Goal: Transaction & Acquisition: Book appointment/travel/reservation

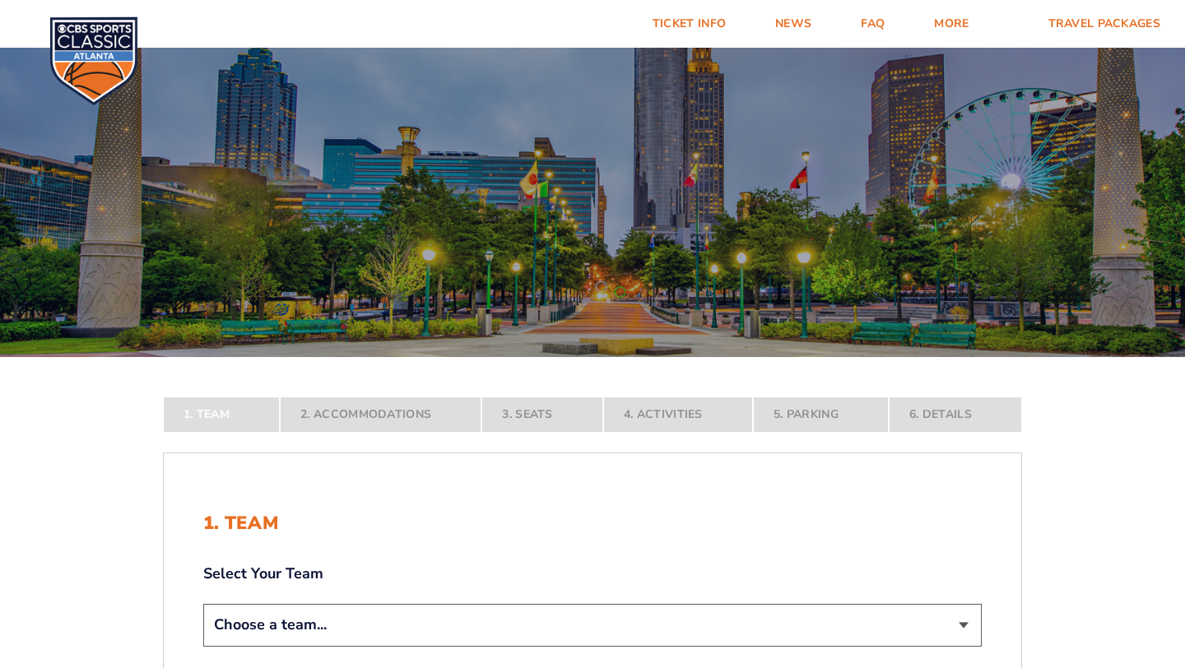
click at [1115, 445] on form "[US_STATE] [US_STATE] Travel Package [US_STATE][GEOGRAPHIC_DATA] [US_STATE] Sta…" at bounding box center [592, 488] width 1185 height 976
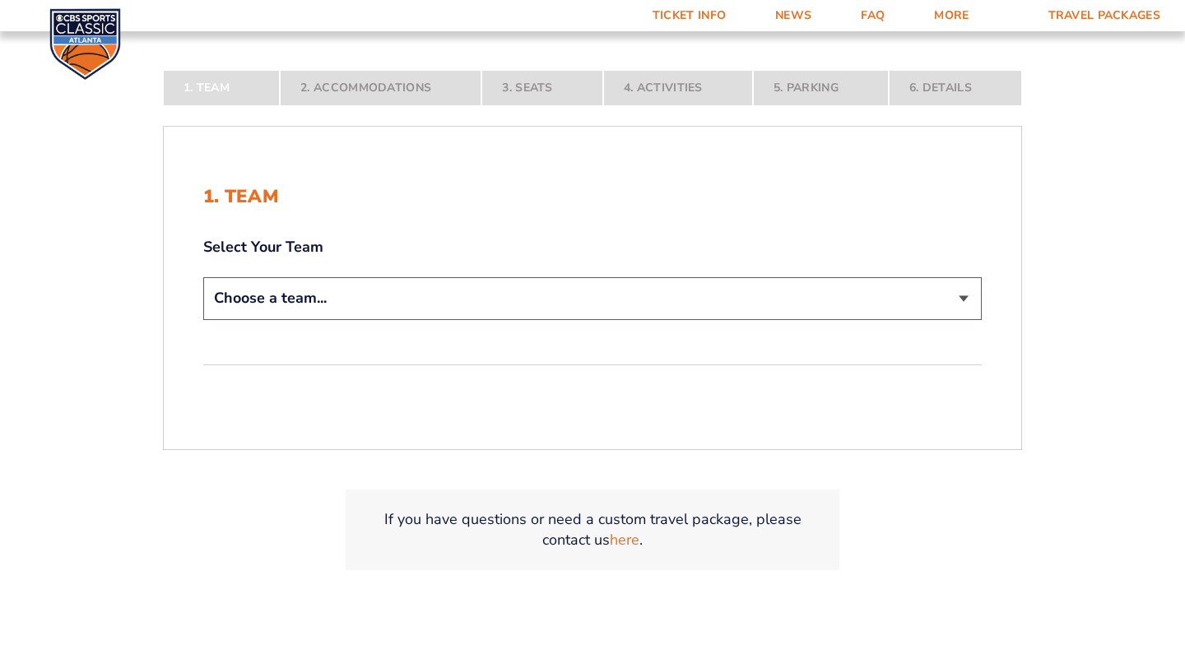
scroll to position [329, 0]
click at [971, 300] on select "Choose a team... [US_STATE] Wildcats [US_STATE] State Buckeyes [US_STATE] Tar H…" at bounding box center [592, 296] width 779 height 42
select select "20108"
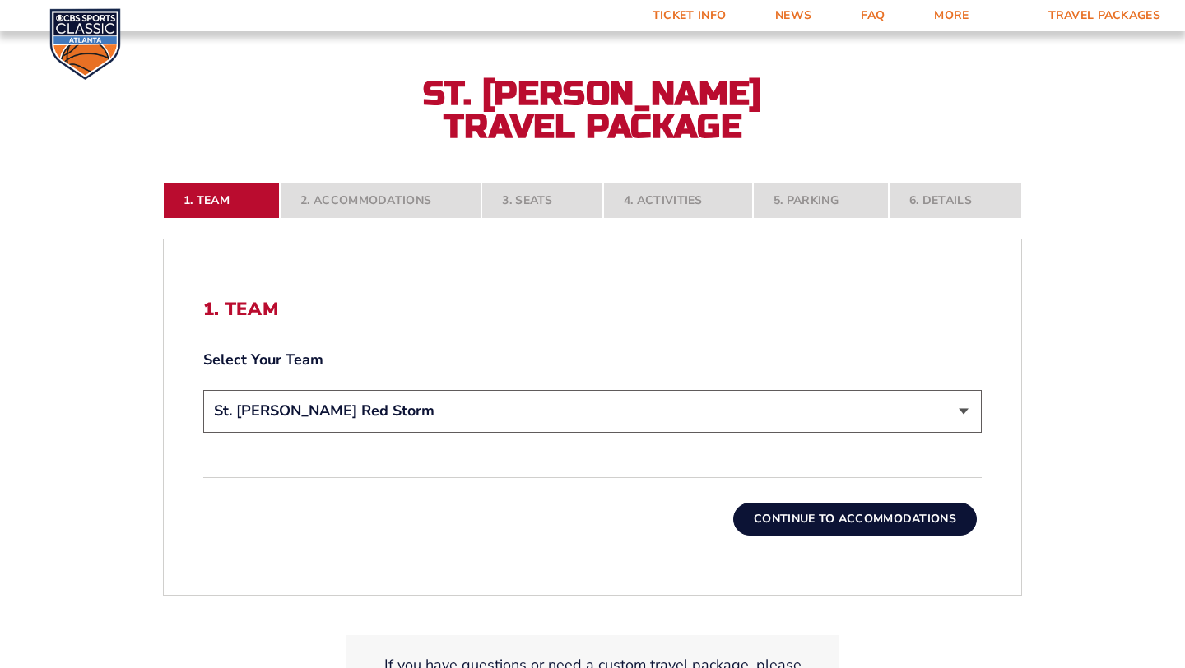
click at [910, 520] on button "Continue To Accommodations" at bounding box center [855, 519] width 244 height 33
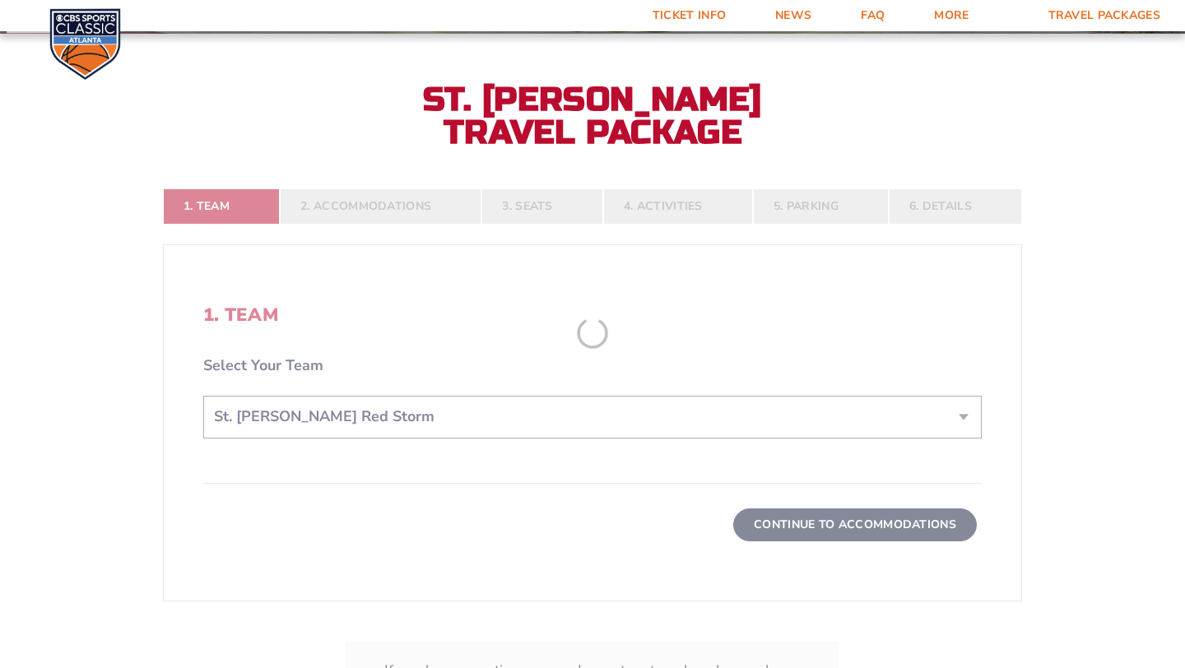
scroll to position [316, 0]
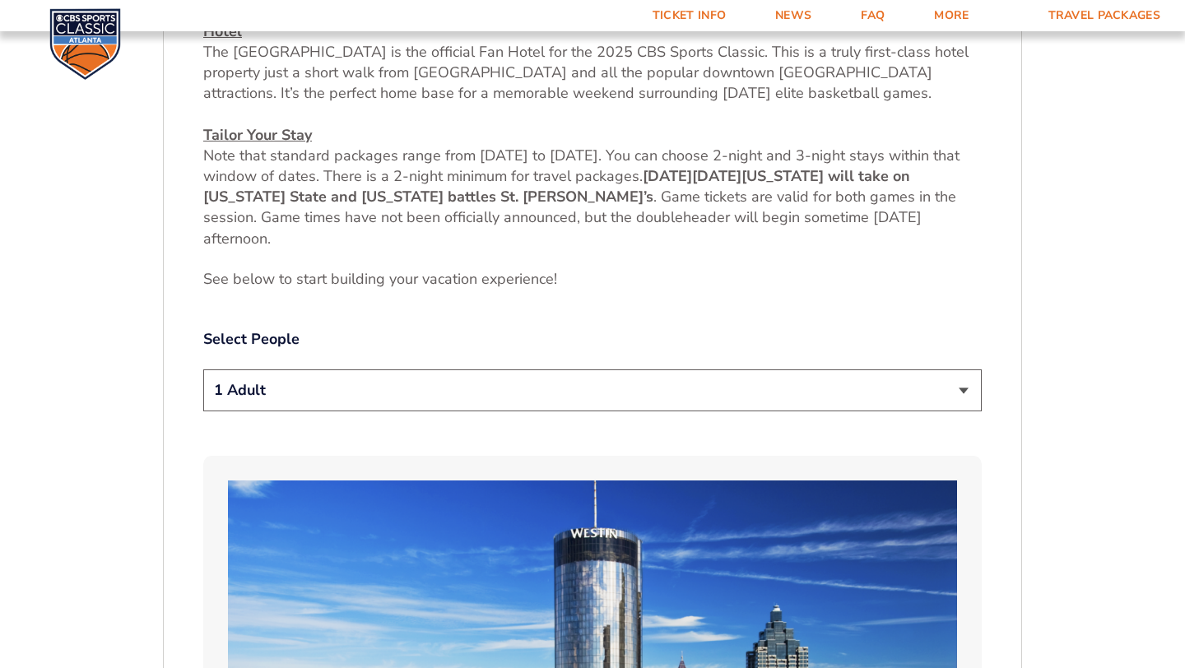
scroll to position [777, 0]
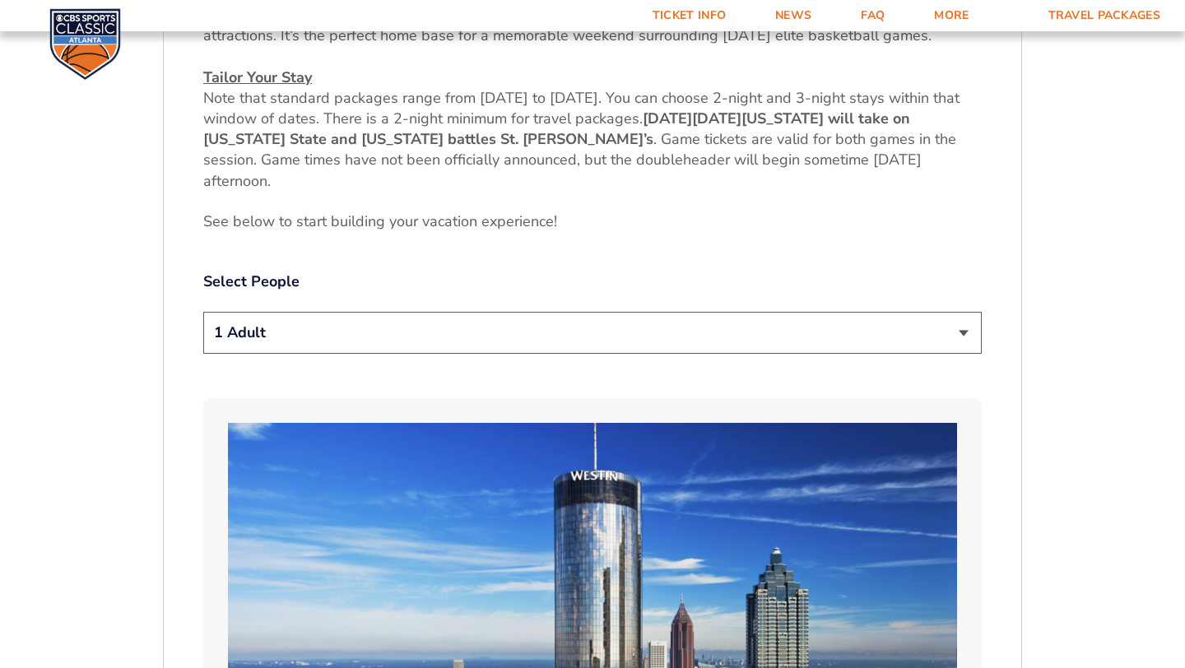
click at [962, 331] on select "1 Adult 2 Adults 3 Adults 4 Adults 2 Adults + 1 Child 2 Adults + 2 Children 2 A…" at bounding box center [592, 333] width 779 height 42
select select "2 Adults"
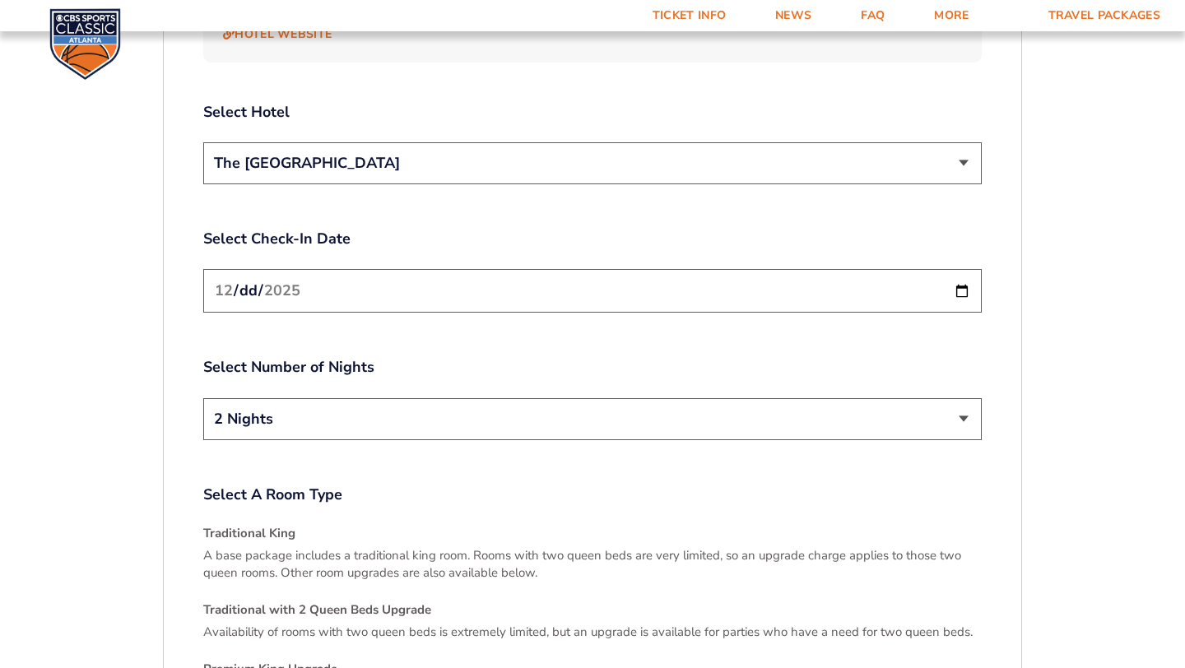
scroll to position [1995, 0]
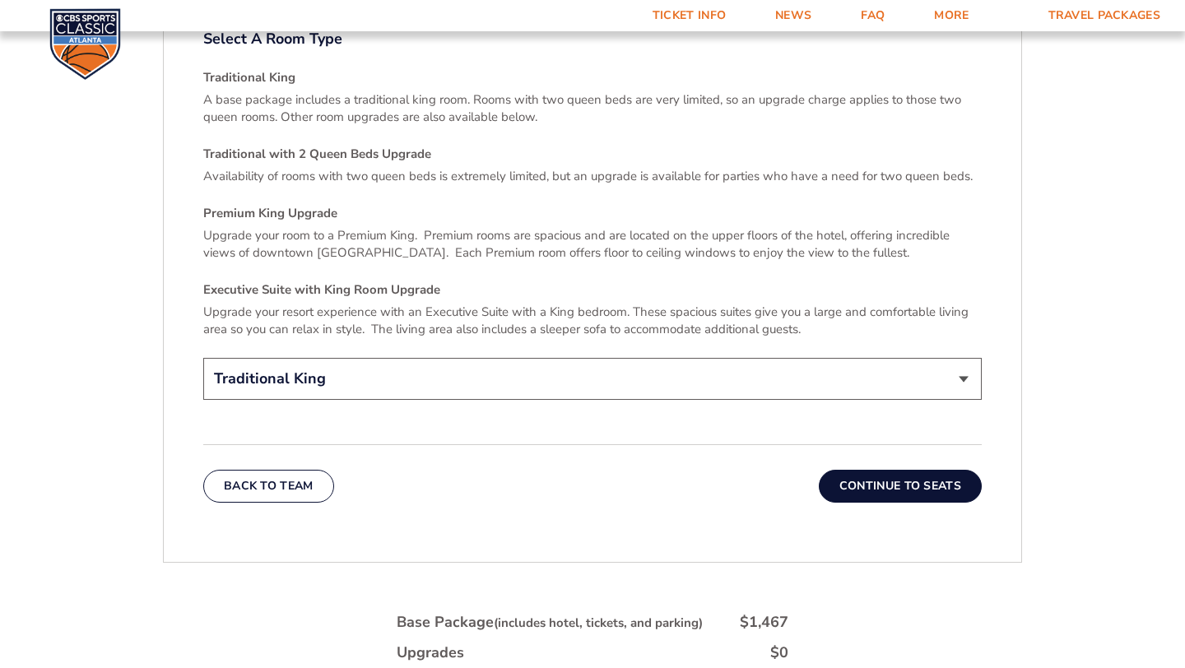
scroll to position [2456, 0]
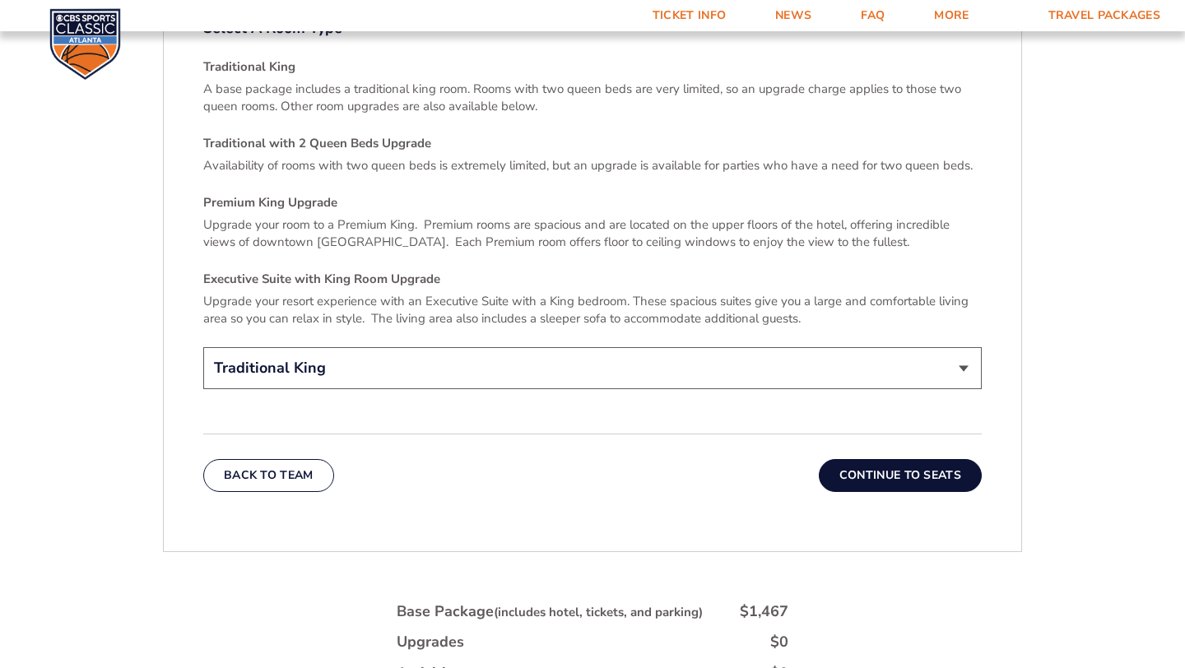
click at [961, 356] on select "Traditional King Traditional with 2 Queen Beds Upgrade (+$45 per night) Premium…" at bounding box center [592, 368] width 779 height 42
select select "Traditional with 2 Queen Beds Upgrade"
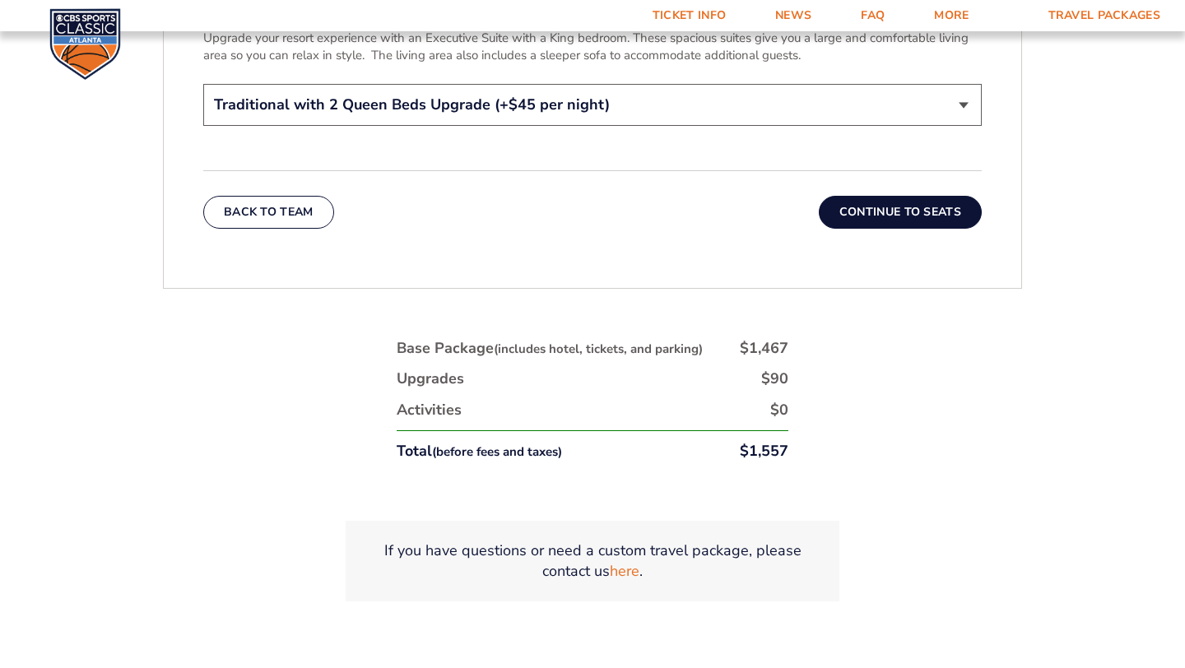
scroll to position [2753, 0]
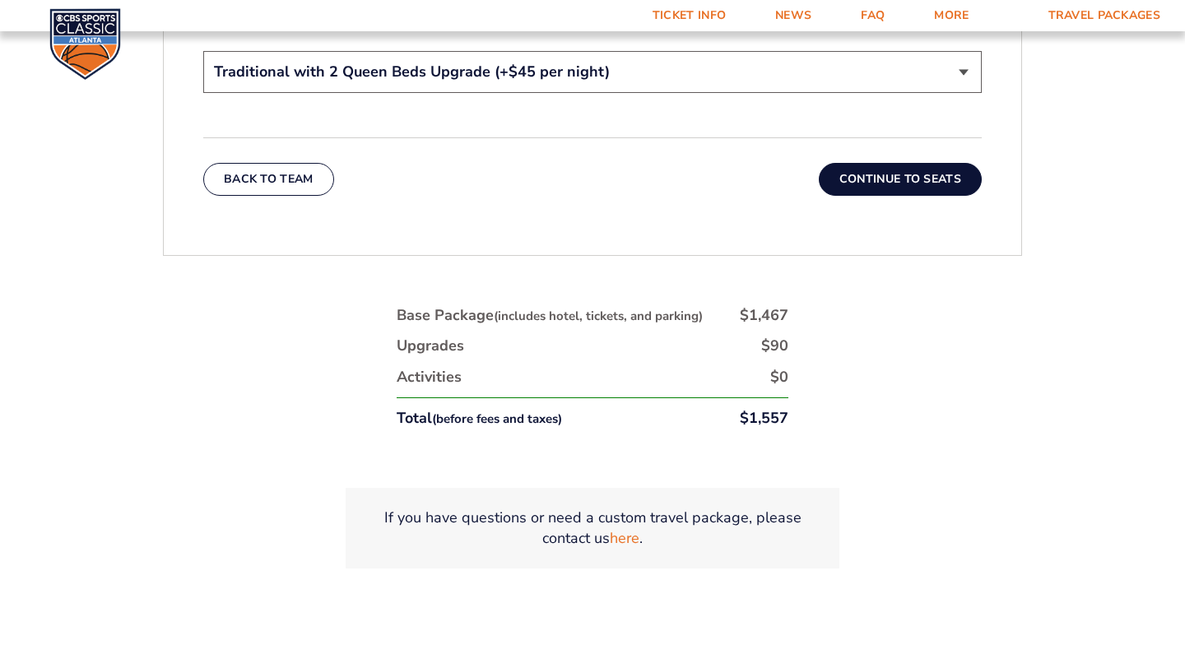
click at [909, 163] on button "Continue To Seats" at bounding box center [900, 179] width 163 height 33
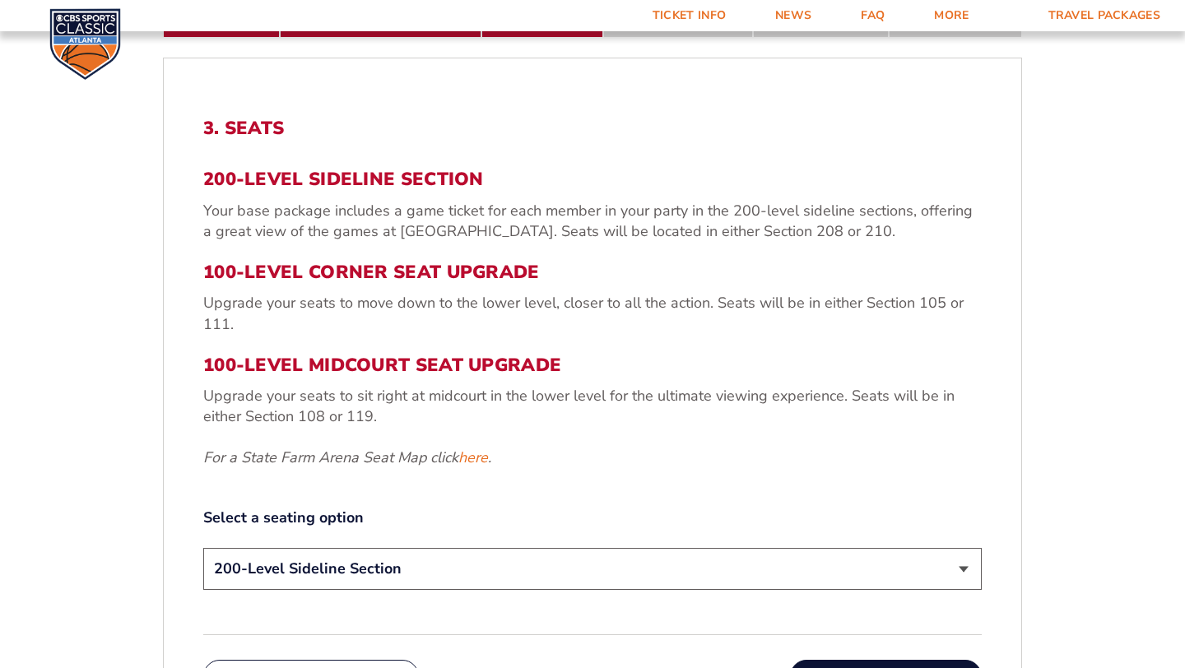
scroll to position [514, 0]
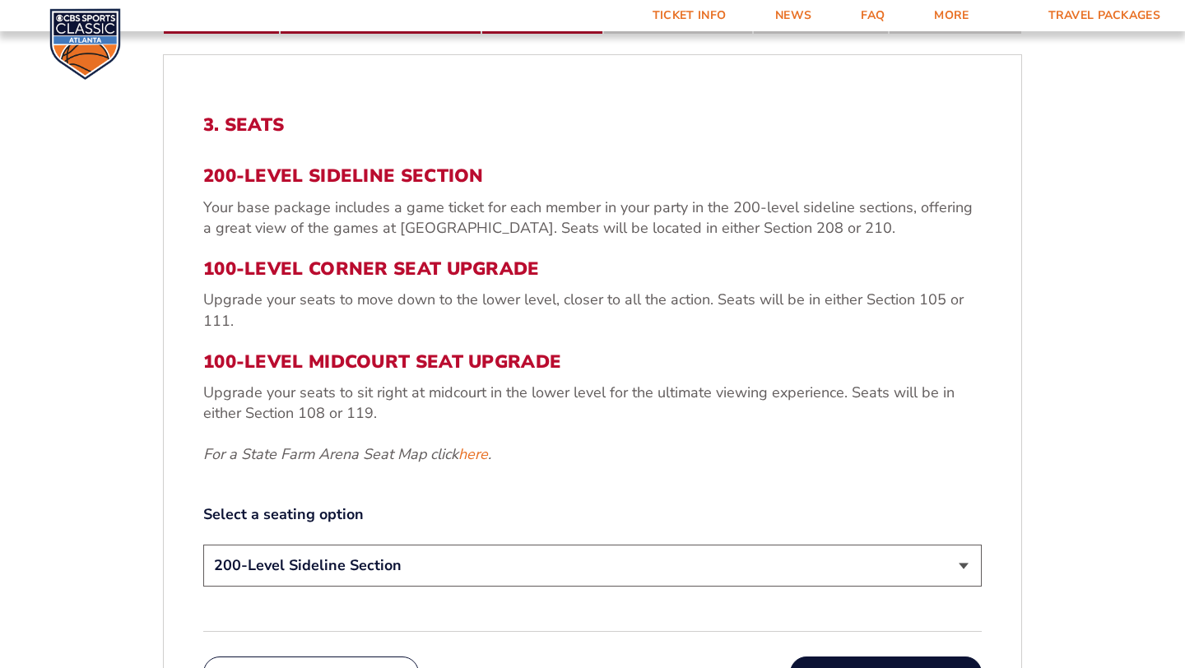
click at [1094, 380] on form "[US_STATE] [US_STATE] Travel Package [US_STATE][GEOGRAPHIC_DATA] [US_STATE] Sta…" at bounding box center [592, 313] width 1185 height 1655
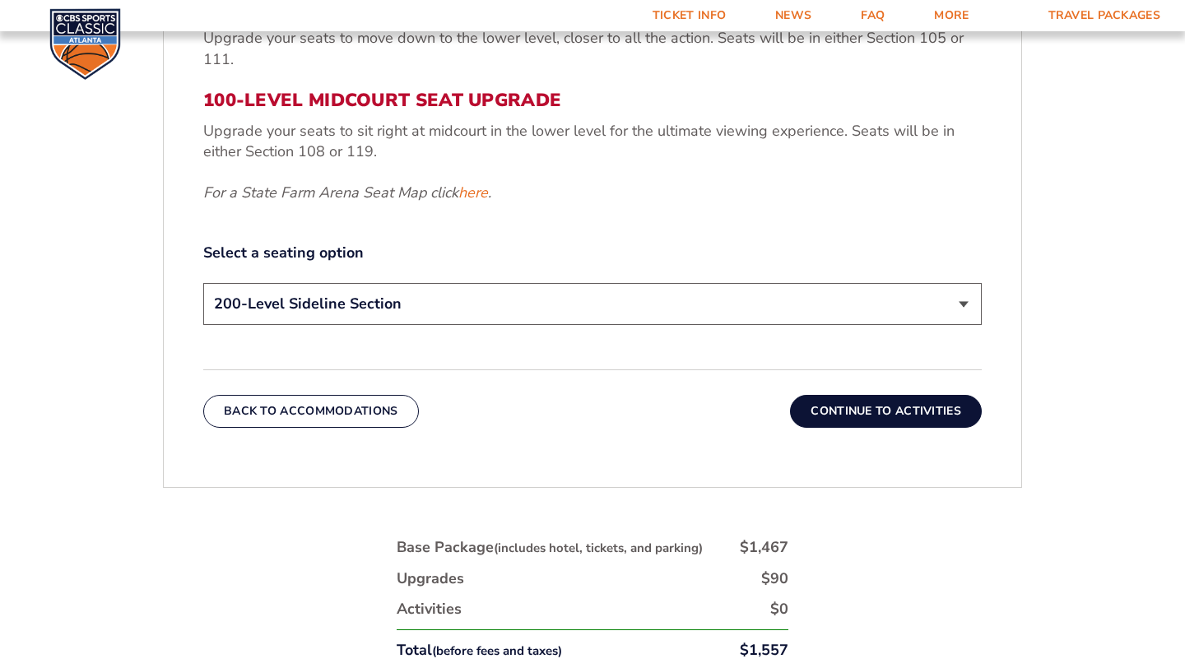
scroll to position [777, 0]
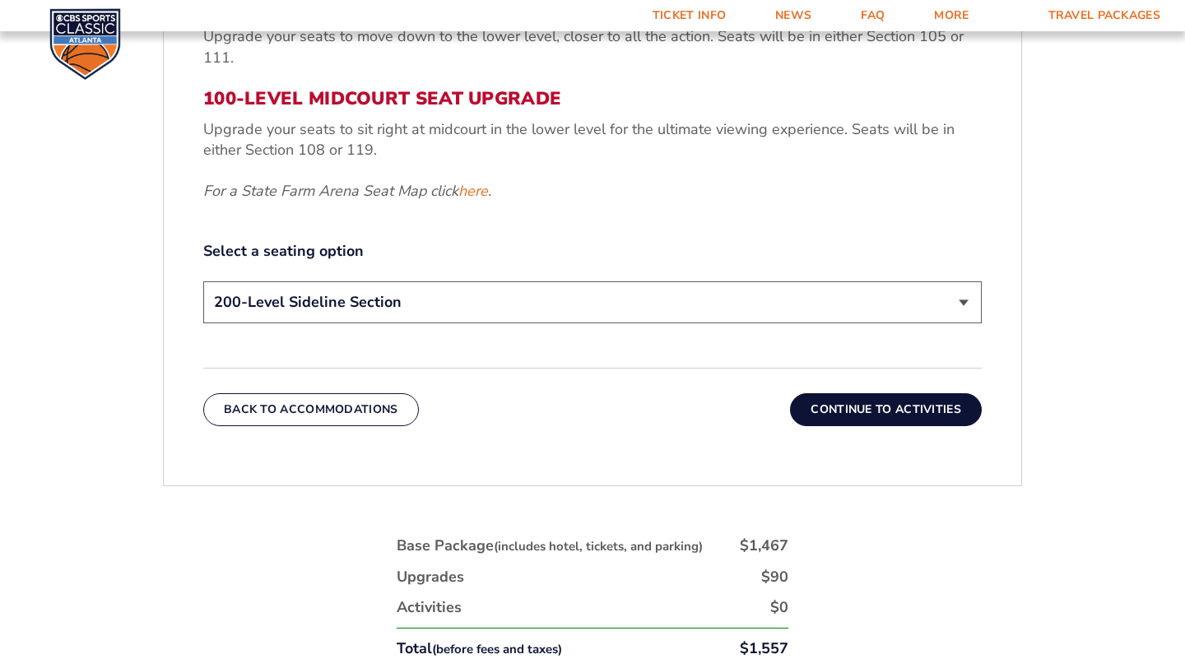
click at [1141, 325] on form "[US_STATE] [US_STATE] Travel Package [US_STATE][GEOGRAPHIC_DATA] [US_STATE] Sta…" at bounding box center [592, 50] width 1185 height 1655
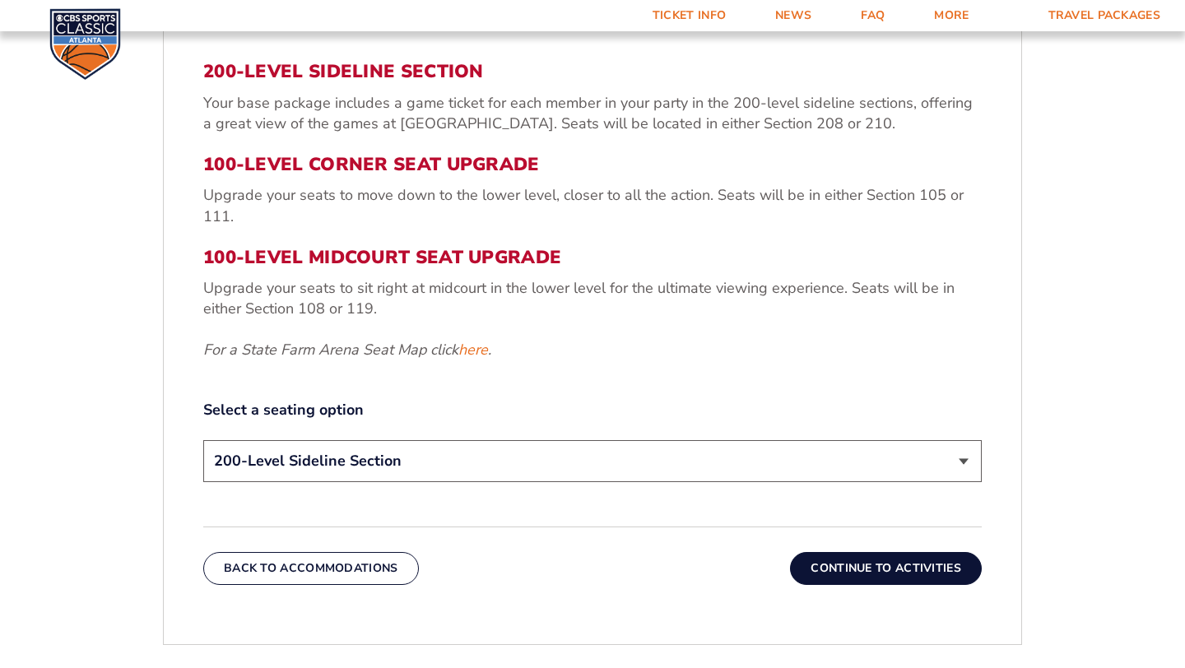
scroll to position [612, 0]
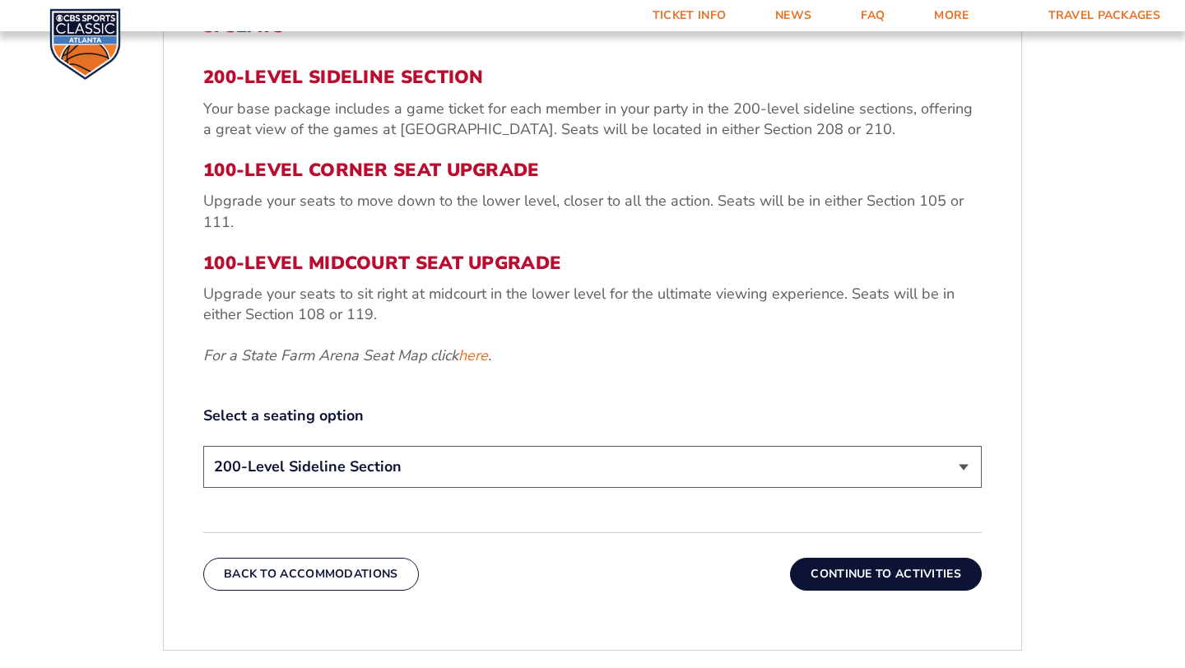
click at [964, 470] on select "200-Level Sideline Section 100-Level Corner Seat Upgrade (+$120 per person) 100…" at bounding box center [592, 467] width 779 height 42
click at [478, 358] on link "here" at bounding box center [474, 356] width 30 height 21
click at [963, 465] on select "200-Level Sideline Section 100-Level Corner Seat Upgrade (+$120 per person) 100…" at bounding box center [592, 467] width 779 height 42
select select "100-Level Midcourt Seat Upgrade"
click at [912, 582] on button "Continue To Activities" at bounding box center [886, 574] width 192 height 33
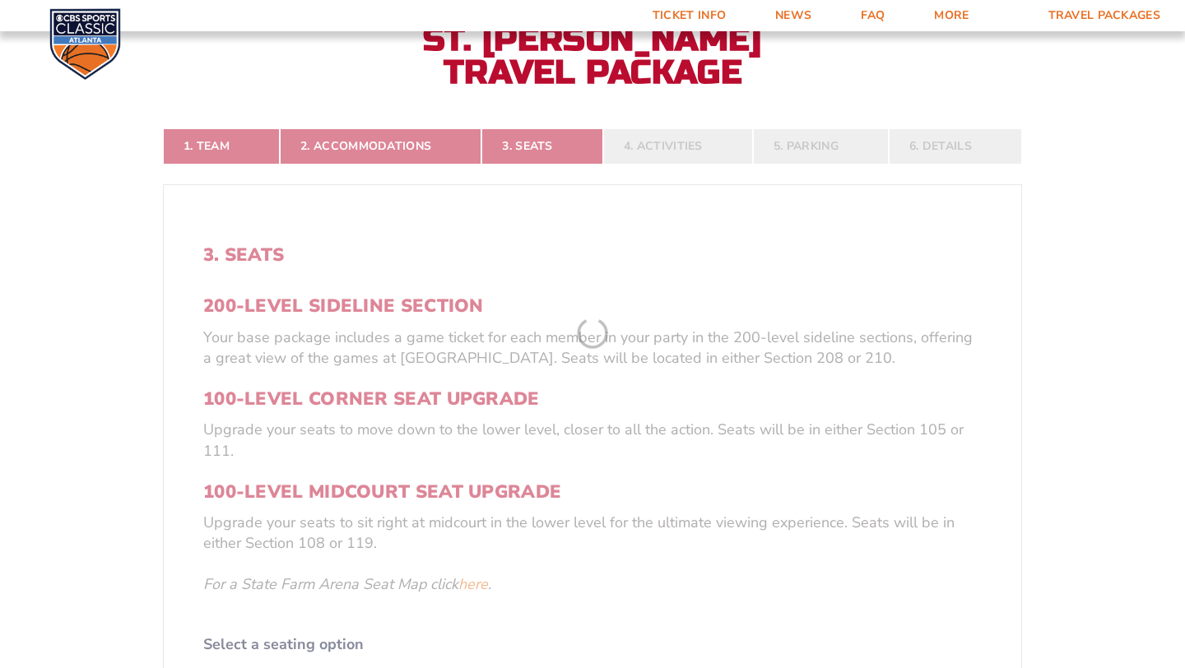
scroll to position [316, 0]
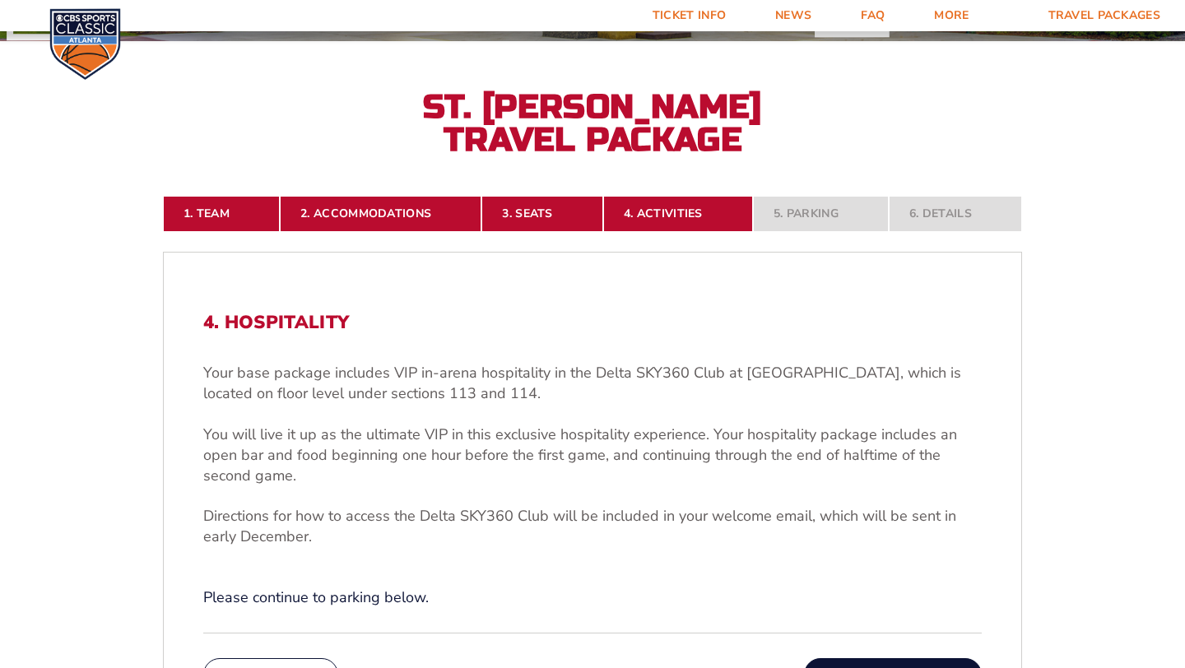
click at [1112, 406] on form "[US_STATE] [US_STATE] Travel Package [US_STATE][GEOGRAPHIC_DATA] [US_STATE] Sta…" at bounding box center [592, 413] width 1185 height 1459
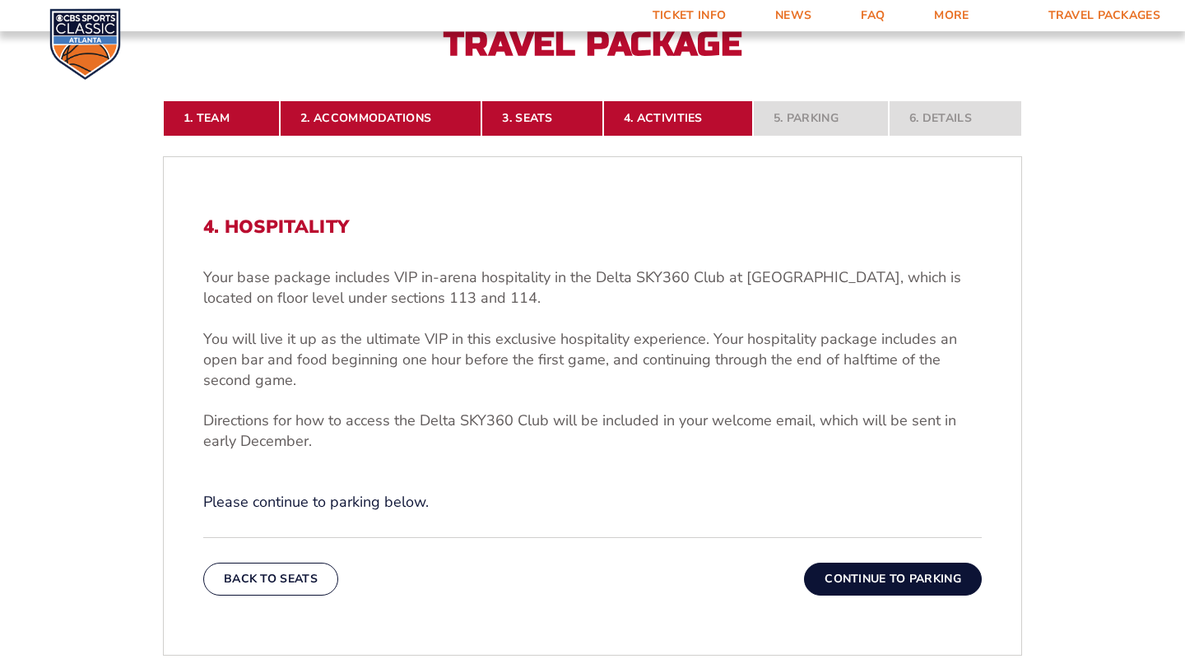
scroll to position [415, 0]
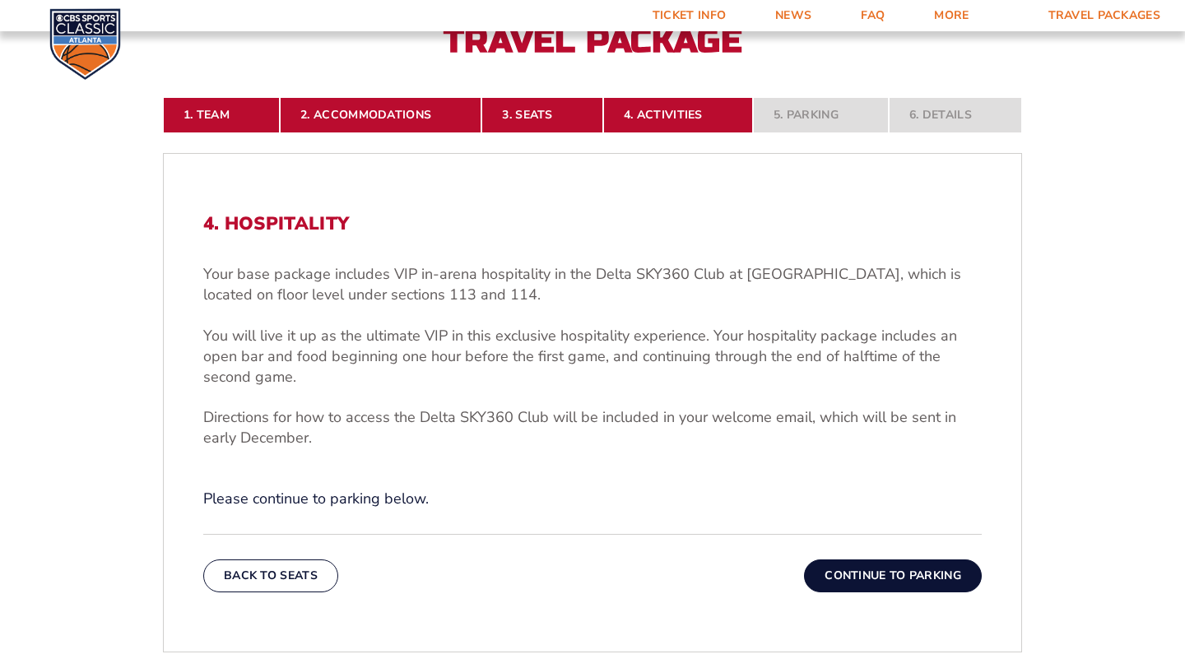
click at [927, 581] on button "Continue To Parking" at bounding box center [893, 576] width 178 height 33
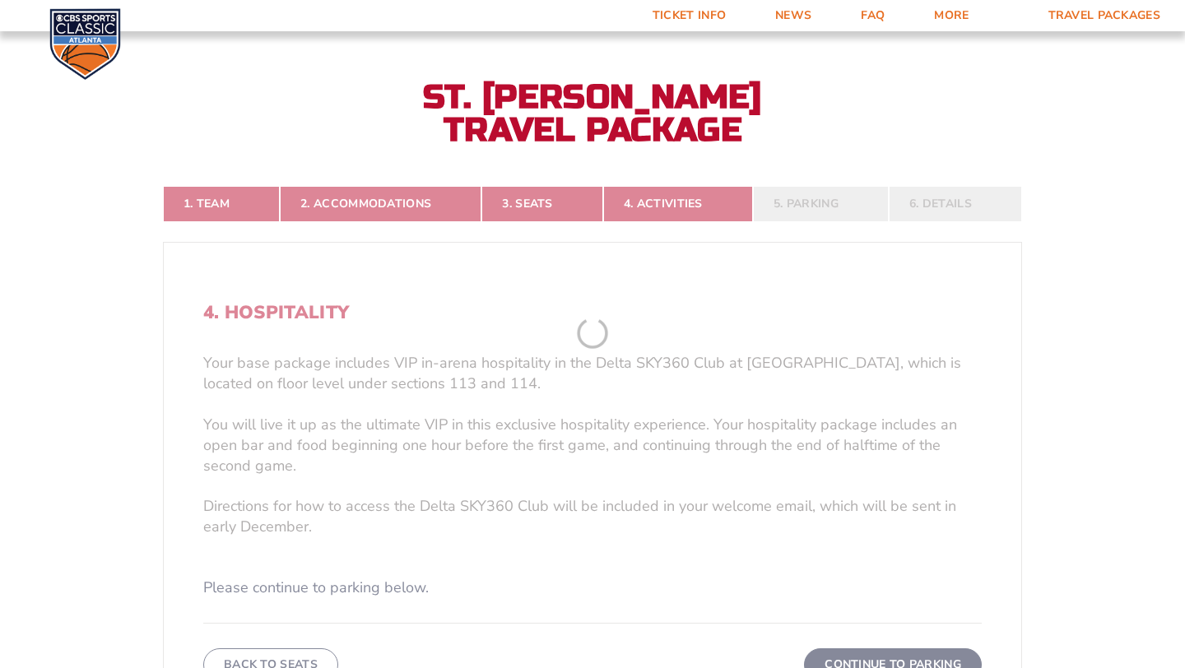
scroll to position [316, 0]
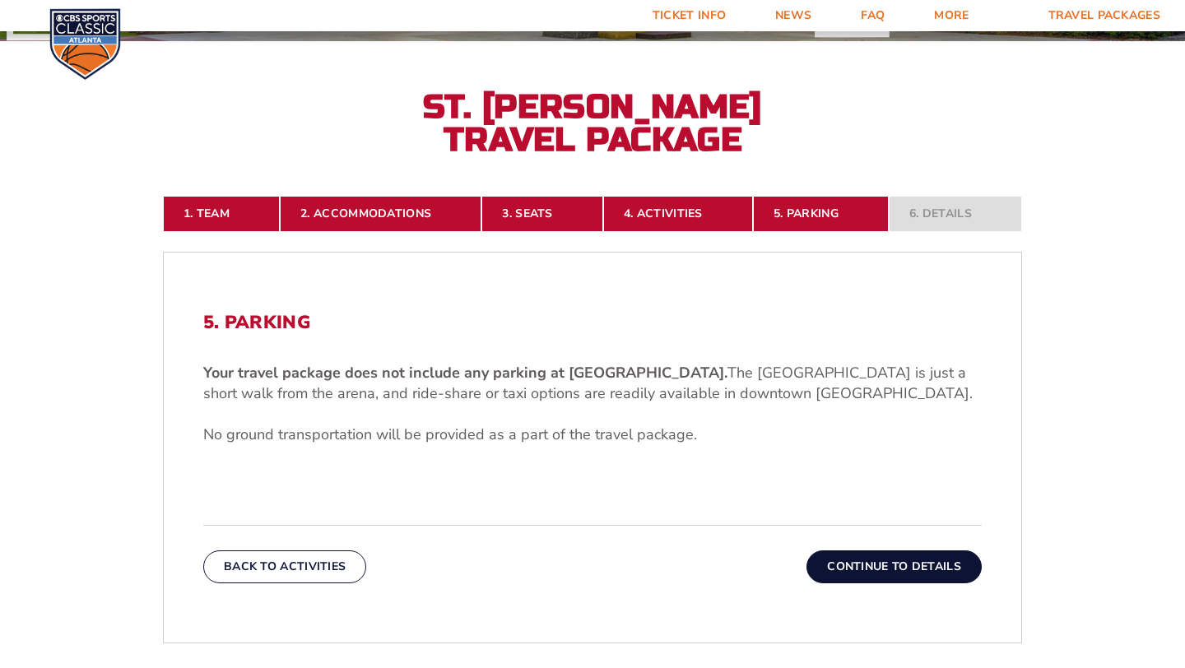
click at [915, 565] on button "Continue To Details" at bounding box center [894, 567] width 175 height 33
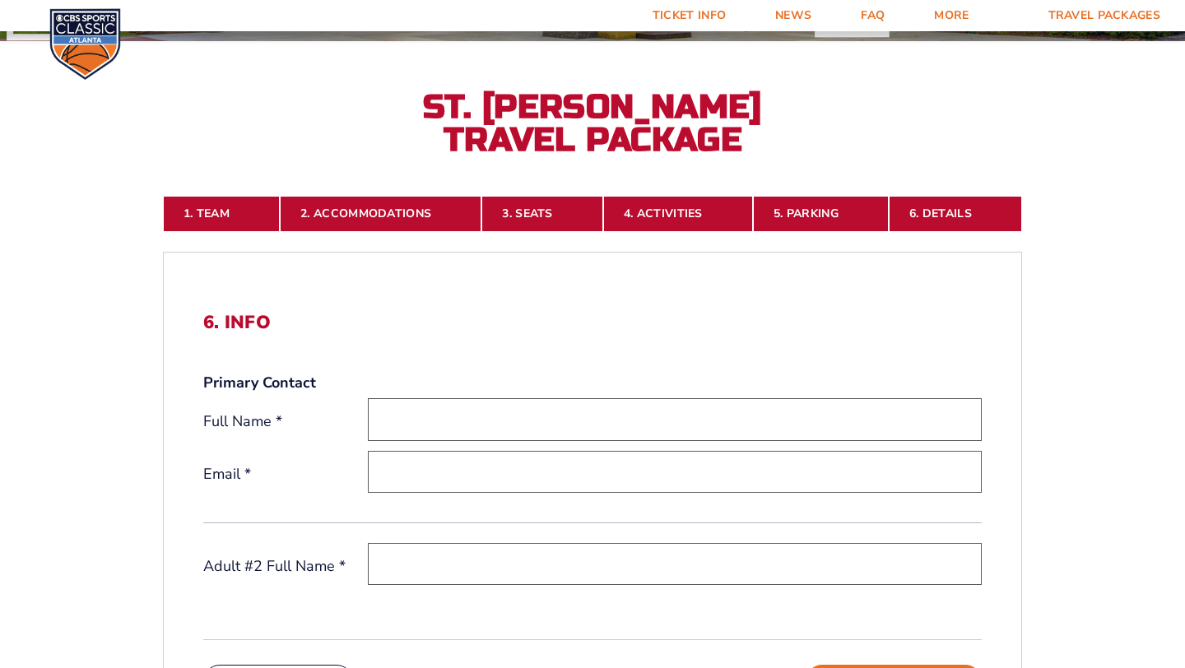
click at [1054, 407] on div "1. Team 2. Accommodations 3. Seats 4. Activities 5. Parking 6. Details 1. Team …" at bounding box center [592, 653] width 938 height 994
click at [1063, 335] on form "[US_STATE] [US_STATE] Travel Package [US_STATE][GEOGRAPHIC_DATA] [US_STATE] Sta…" at bounding box center [592, 417] width 1185 height 1466
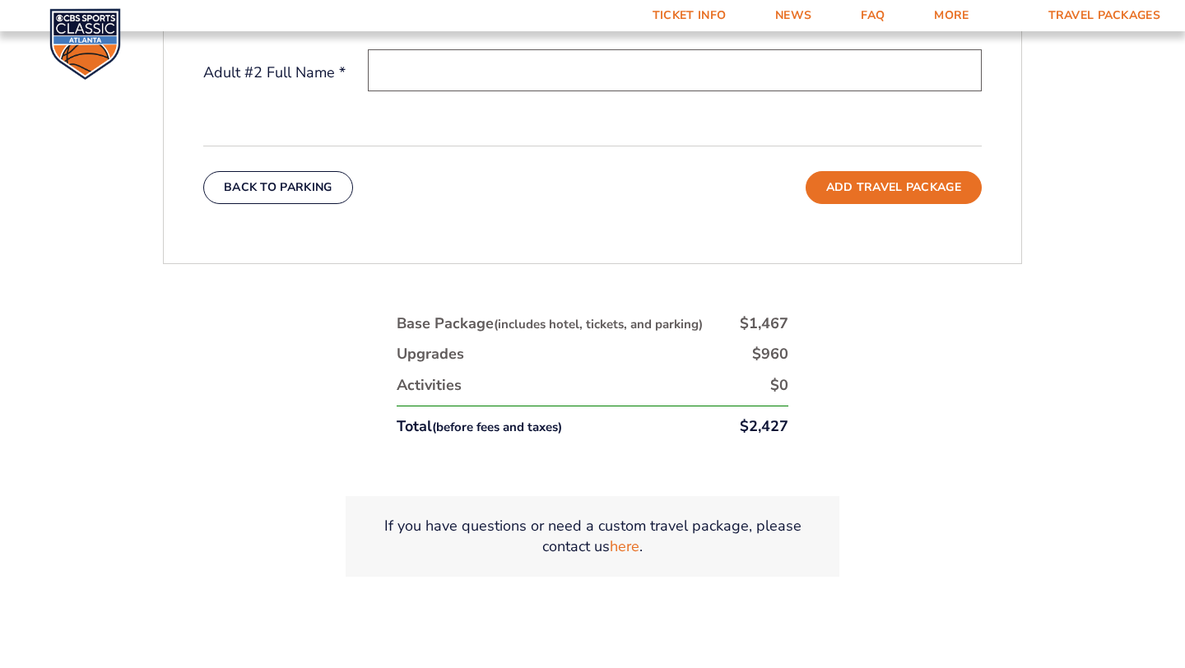
scroll to position [843, 0]
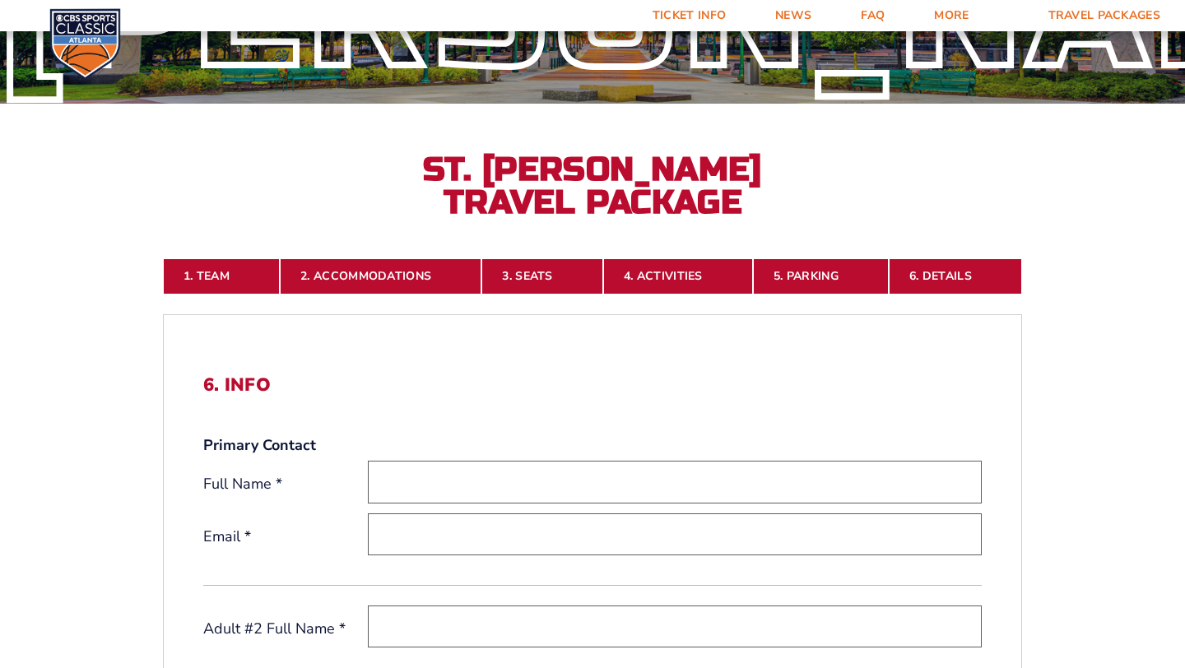
scroll to position [230, 0]
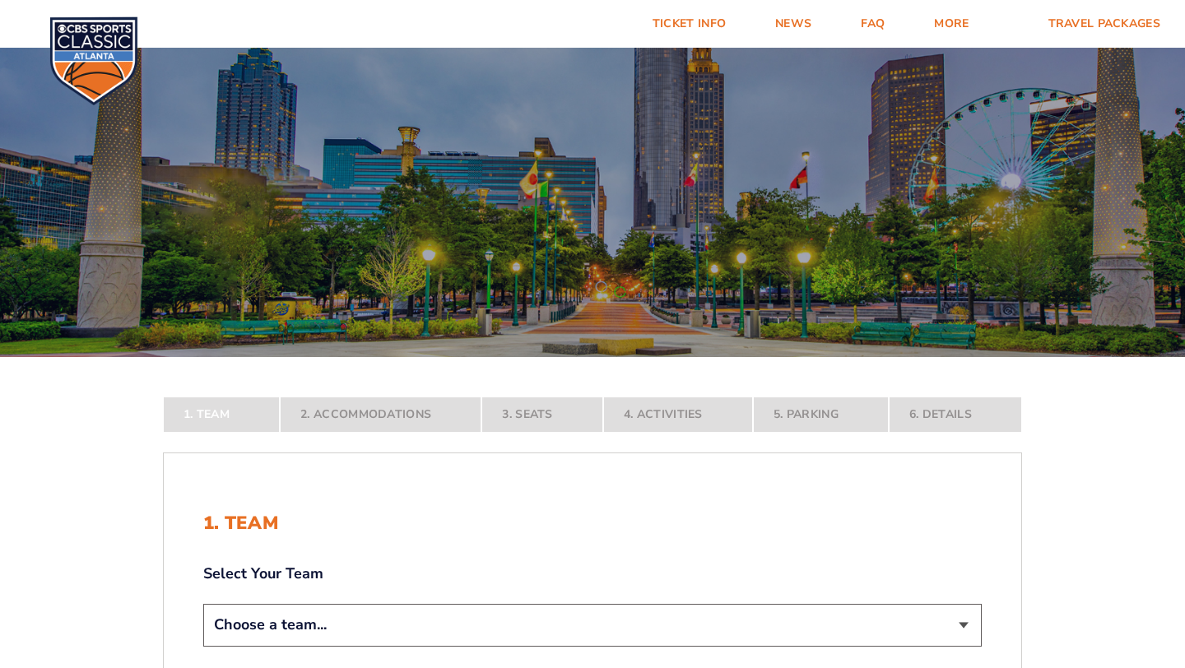
click at [1152, 468] on form "[US_STATE] [US_STATE] Travel Package [US_STATE][GEOGRAPHIC_DATA] [US_STATE] Sta…" at bounding box center [592, 488] width 1185 height 976
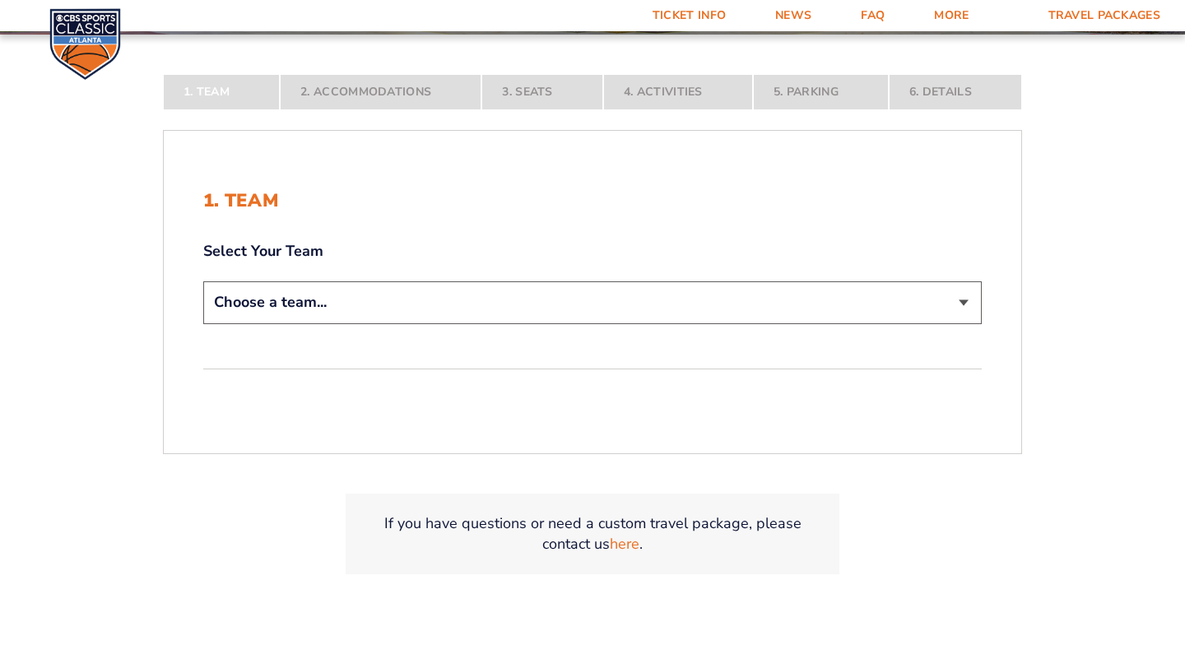
scroll to position [329, 0]
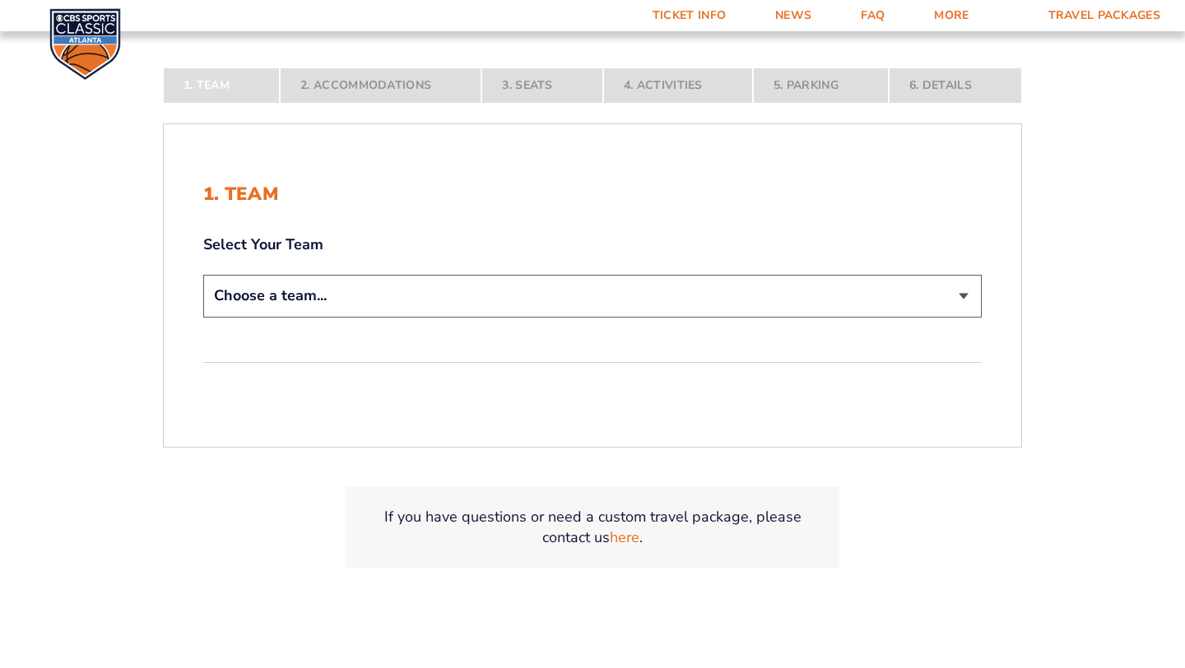
click at [965, 299] on select "Choose a team... [US_STATE] Wildcats [US_STATE] State Buckeyes [US_STATE] Tar H…" at bounding box center [592, 296] width 779 height 42
select select "20108"
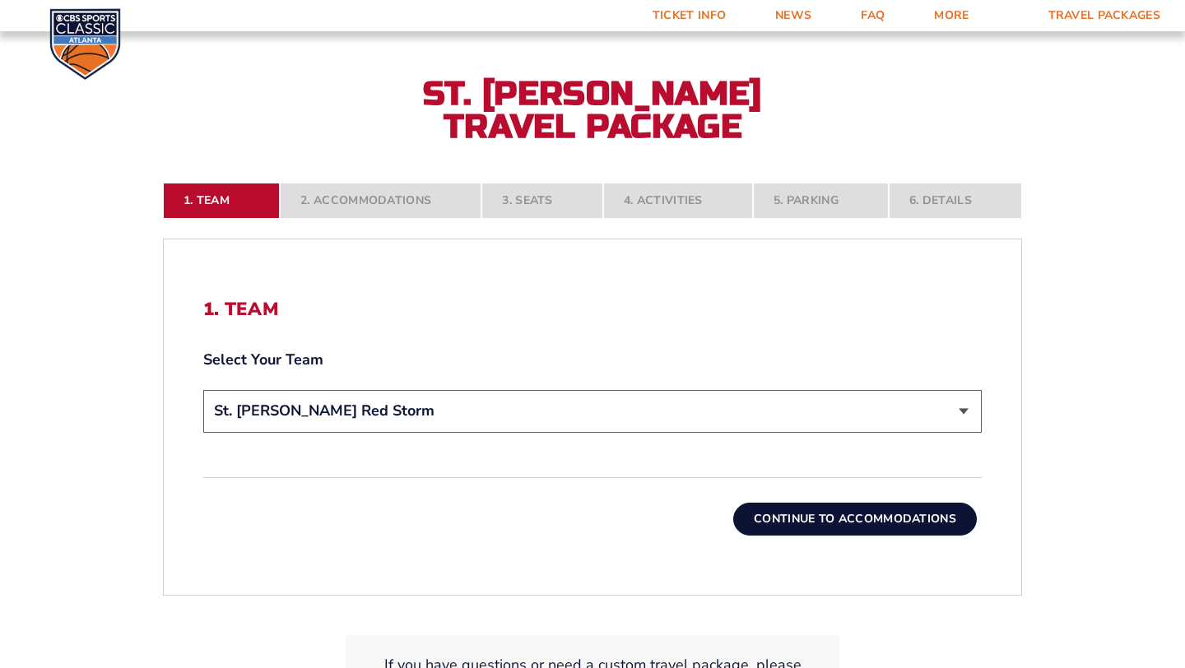
click at [887, 524] on button "Continue To Accommodations" at bounding box center [855, 519] width 244 height 33
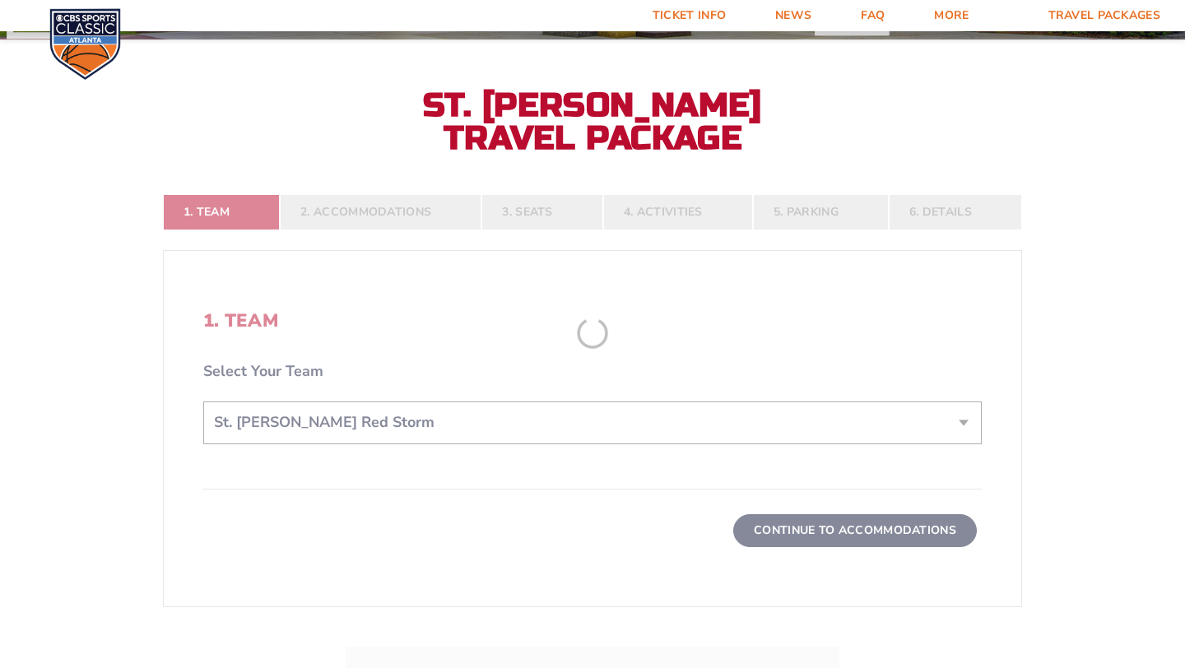
scroll to position [316, 0]
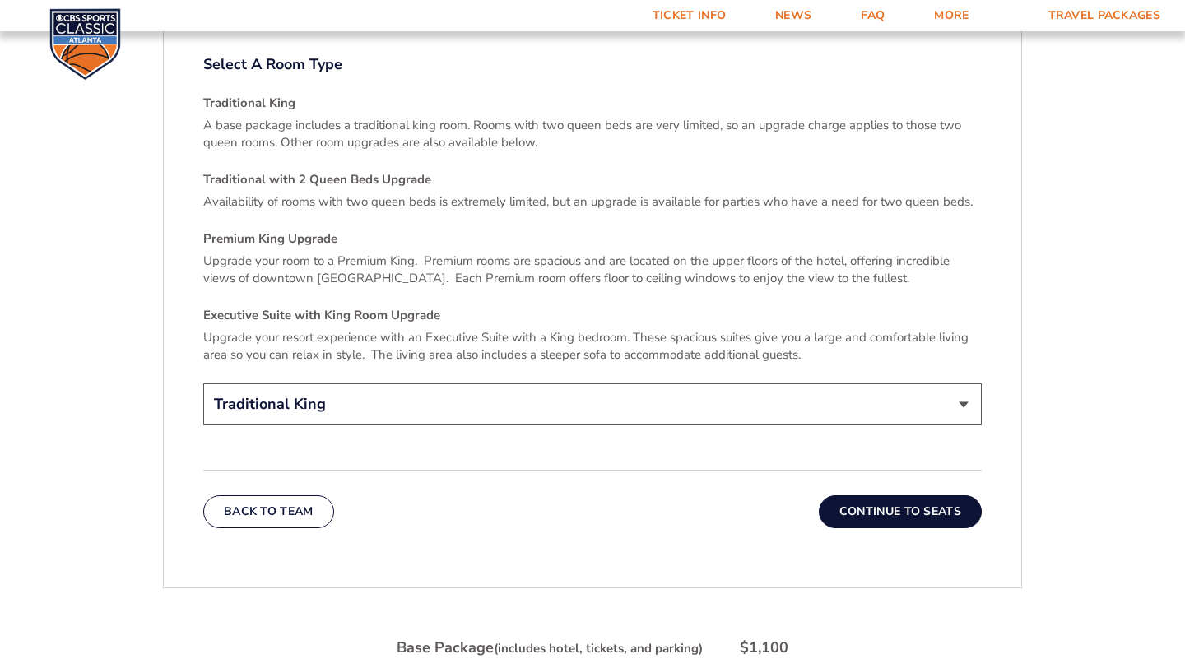
scroll to position [2427, 0]
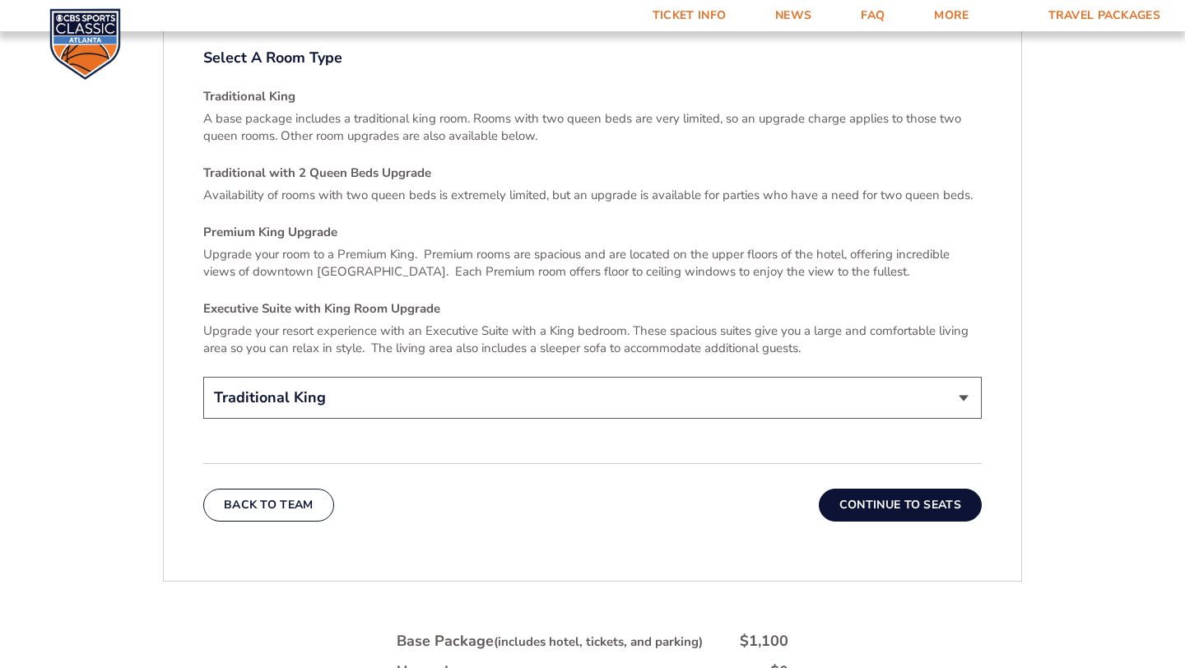
click at [969, 383] on select "Traditional King Traditional with 2 Queen Beds Upgrade (+$45 per night) Premium…" at bounding box center [592, 398] width 779 height 42
select select "Traditional with 2 Queen Beds Upgrade"
click at [915, 493] on button "Continue To Seats" at bounding box center [900, 505] width 163 height 33
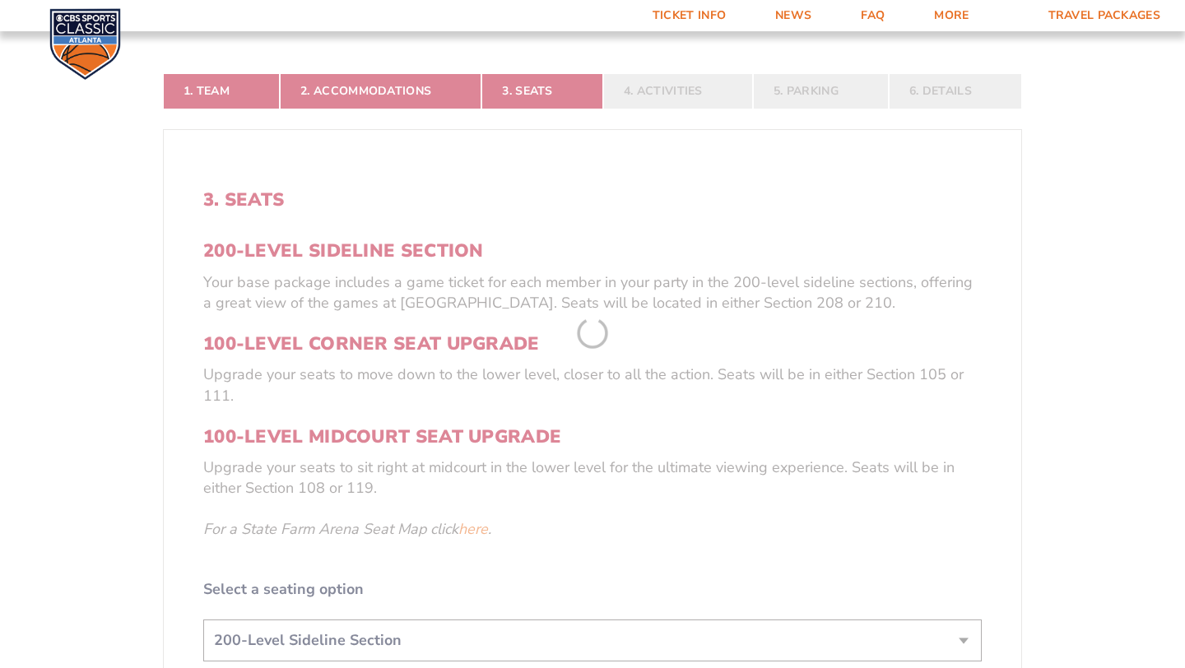
scroll to position [316, 0]
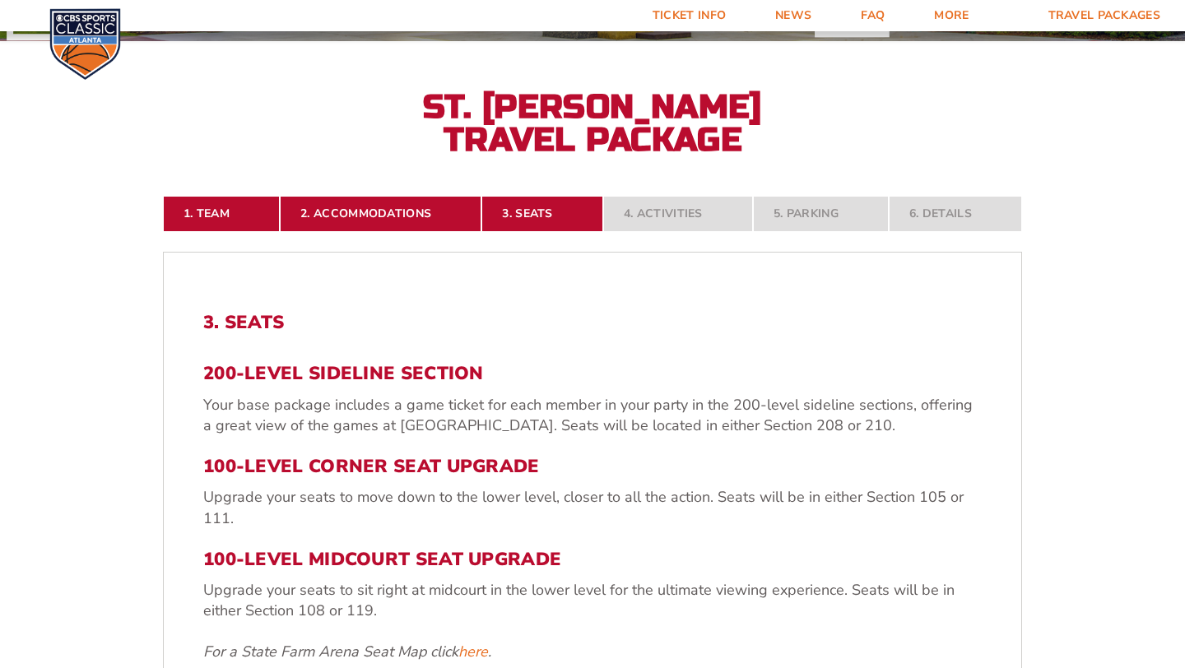
click at [1109, 407] on form "[US_STATE] [US_STATE] Travel Package [US_STATE][GEOGRAPHIC_DATA] [US_STATE] Sta…" at bounding box center [592, 511] width 1185 height 1655
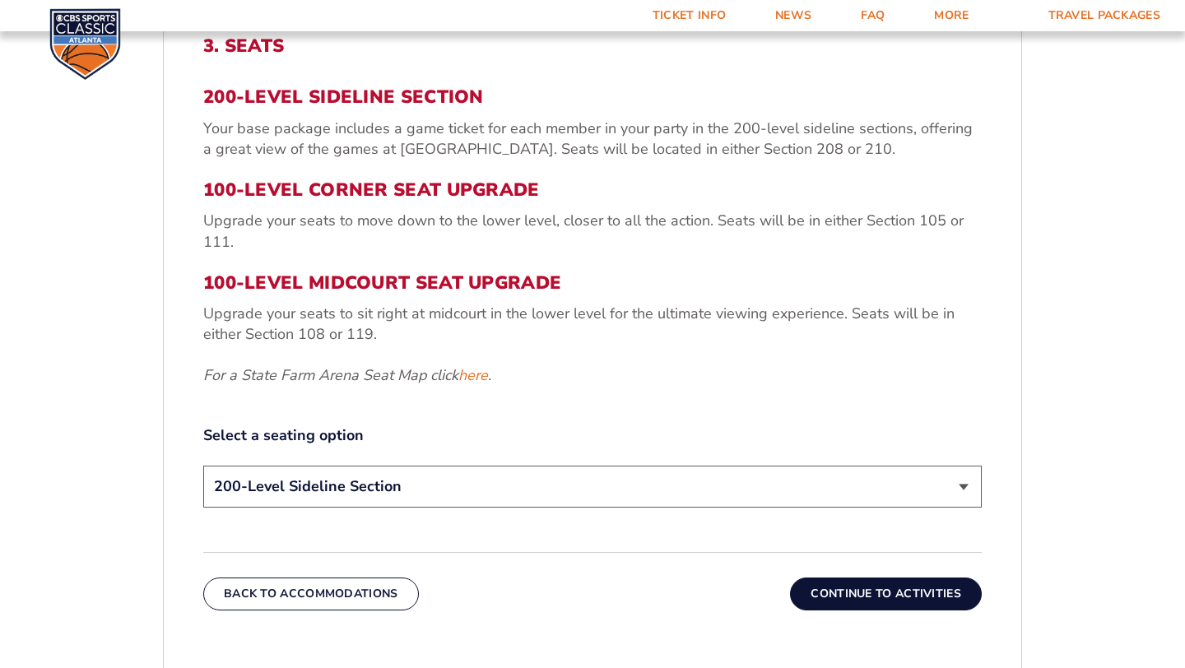
scroll to position [600, 0]
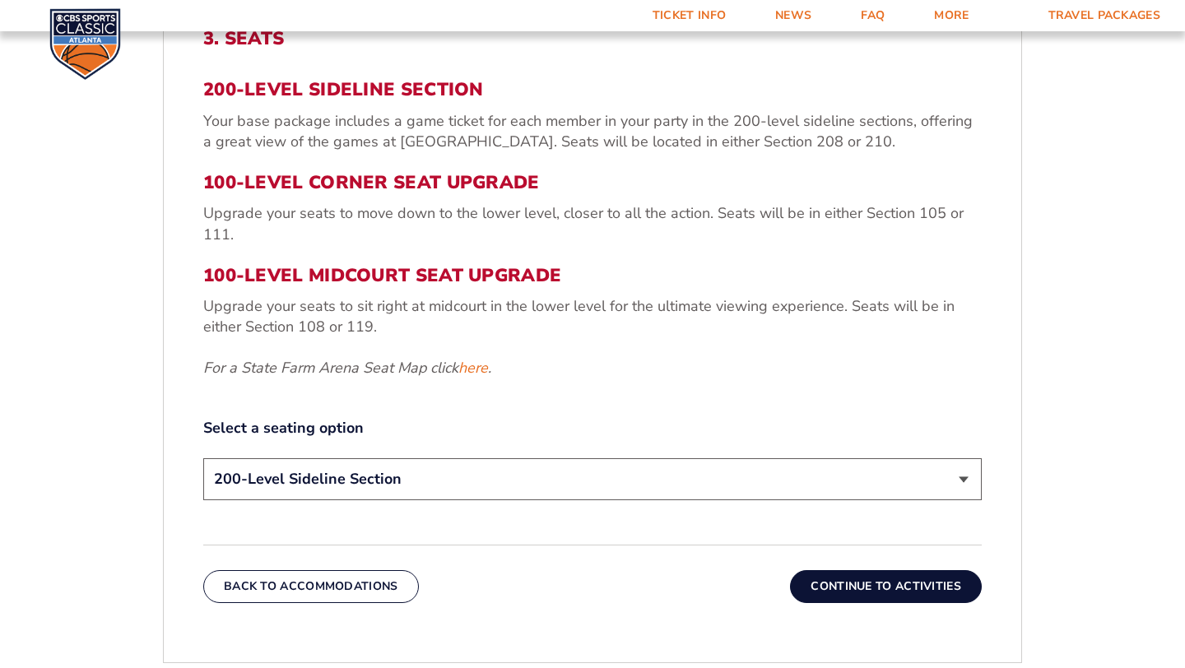
click at [945, 590] on button "Continue To Activities" at bounding box center [886, 586] width 192 height 33
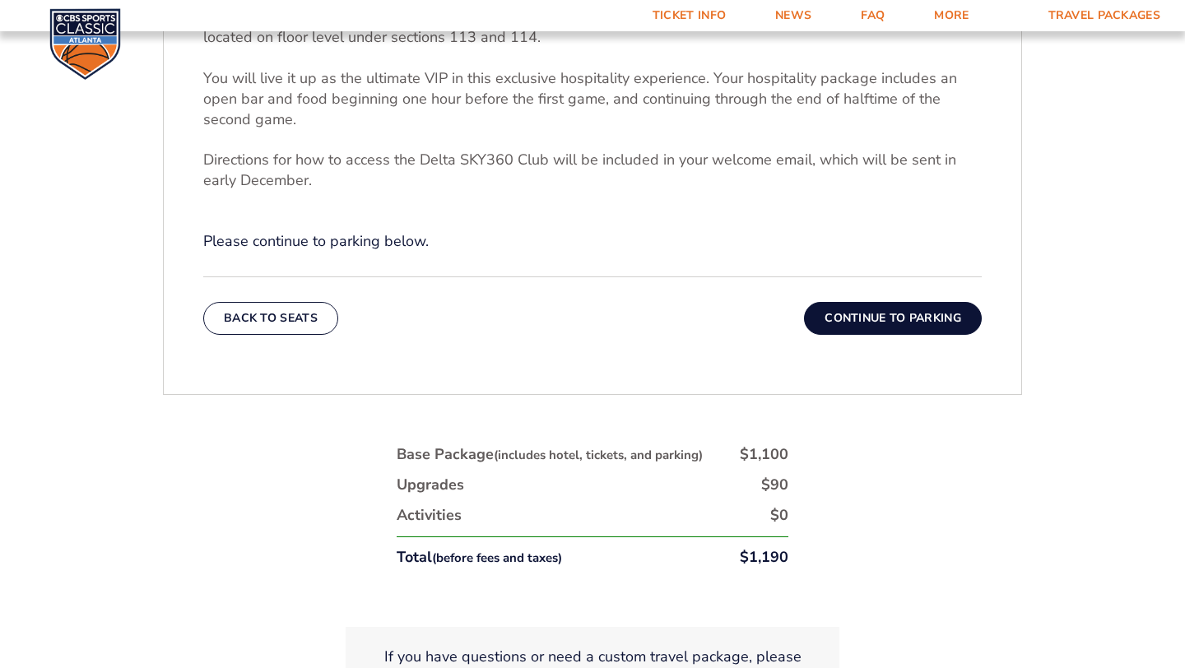
scroll to position [678, 0]
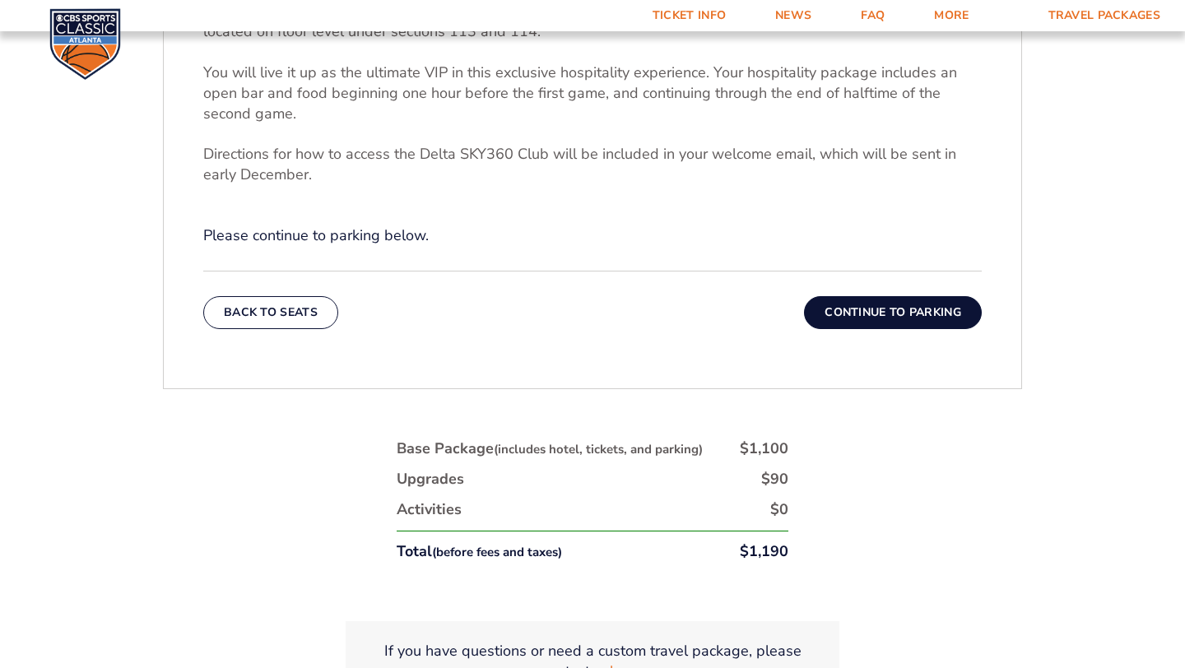
click at [912, 314] on button "Continue To Parking" at bounding box center [893, 312] width 178 height 33
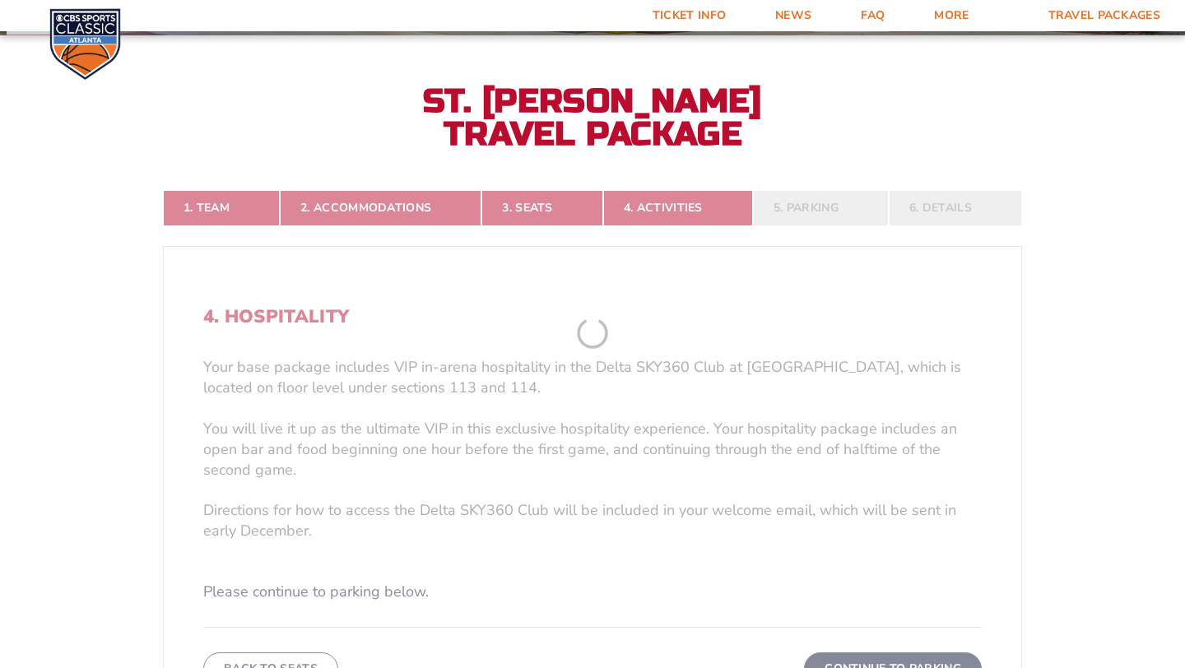
scroll to position [316, 0]
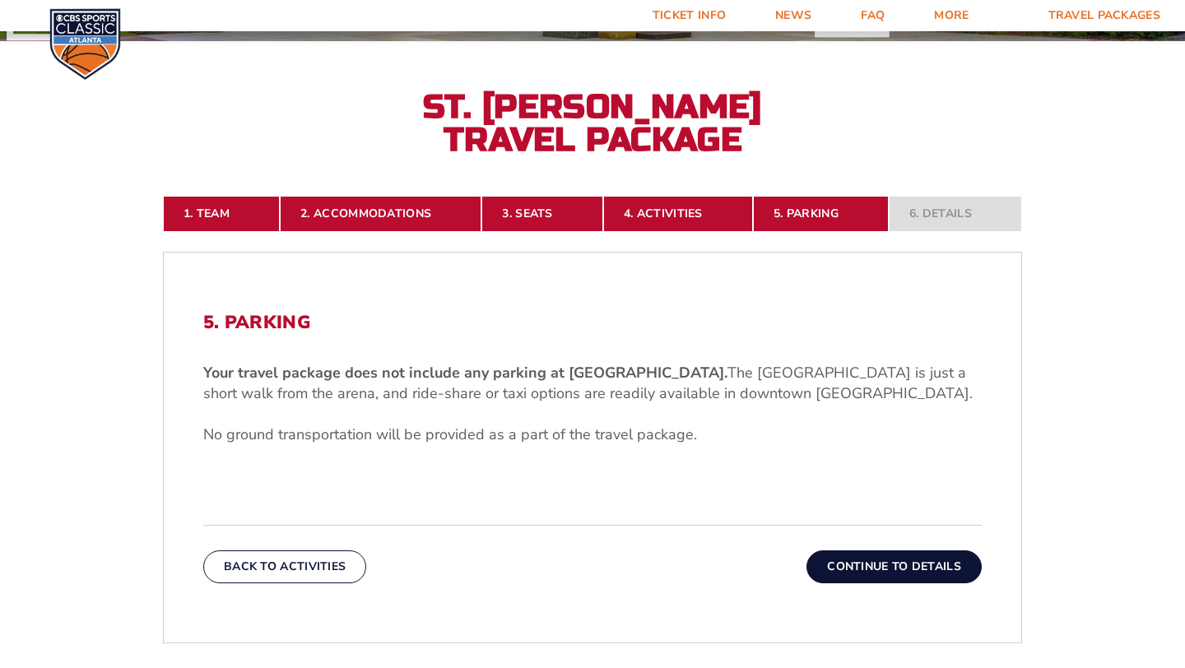
click at [945, 569] on button "Continue To Details" at bounding box center [894, 567] width 175 height 33
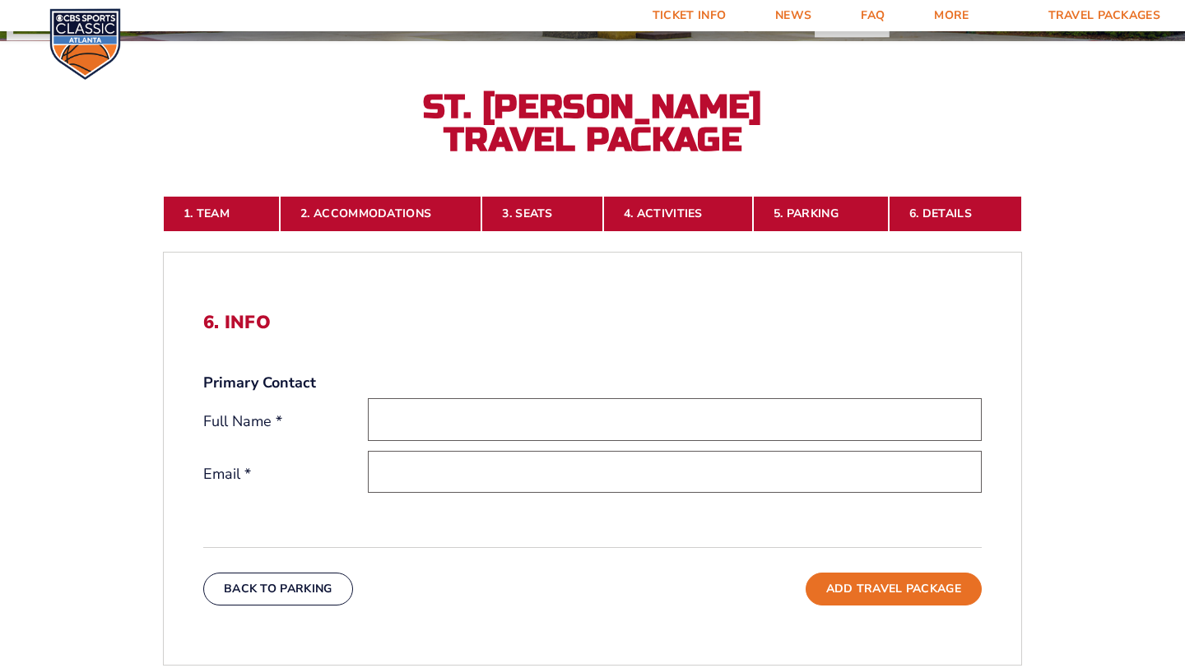
click at [1096, 552] on form "[US_STATE] [US_STATE] Travel Package [US_STATE][GEOGRAPHIC_DATA] [US_STATE] Sta…" at bounding box center [592, 371] width 1185 height 1374
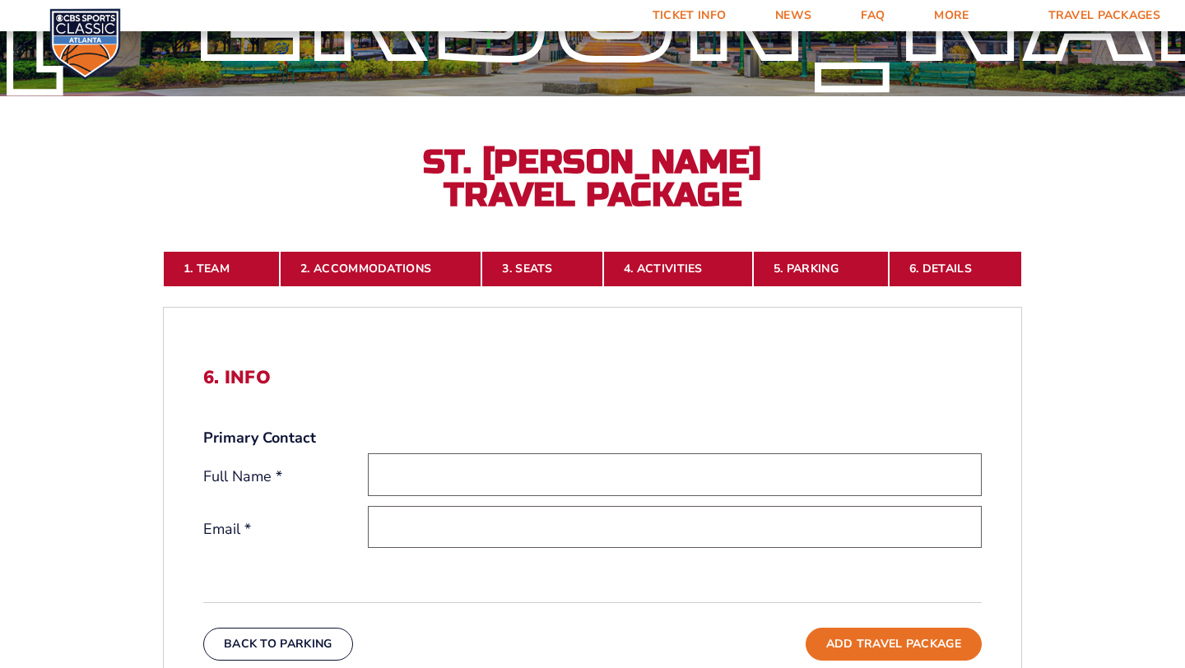
scroll to position [250, 0]
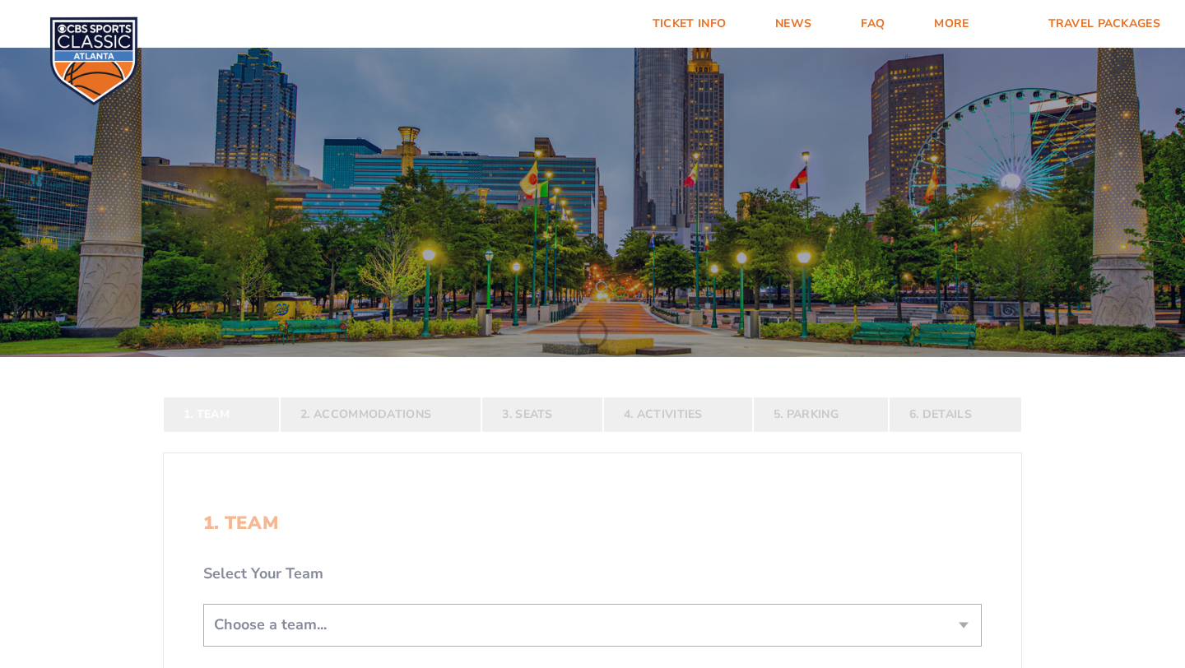
click at [1157, 477] on form "[US_STATE] [US_STATE] Travel Package [US_STATE][GEOGRAPHIC_DATA] [US_STATE] Sta…" at bounding box center [592, 488] width 1185 height 976
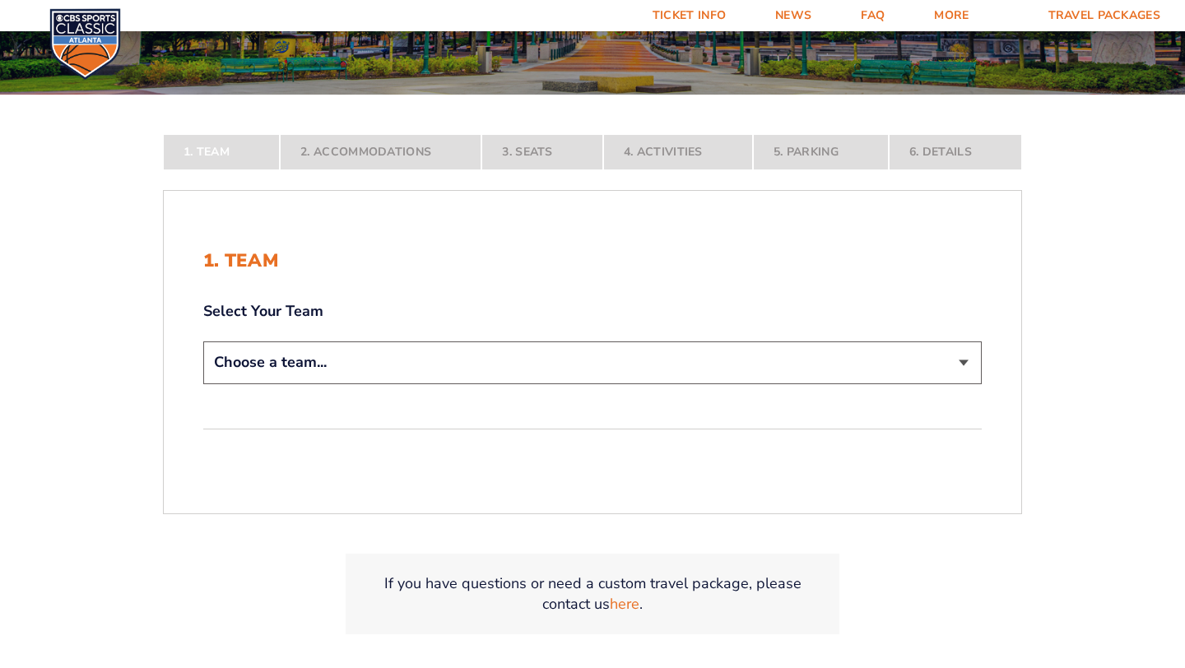
scroll to position [263, 0]
click at [966, 365] on select "Choose a team... [US_STATE] Wildcats [US_STATE] State Buckeyes [US_STATE] Tar H…" at bounding box center [592, 362] width 779 height 42
select select "20108"
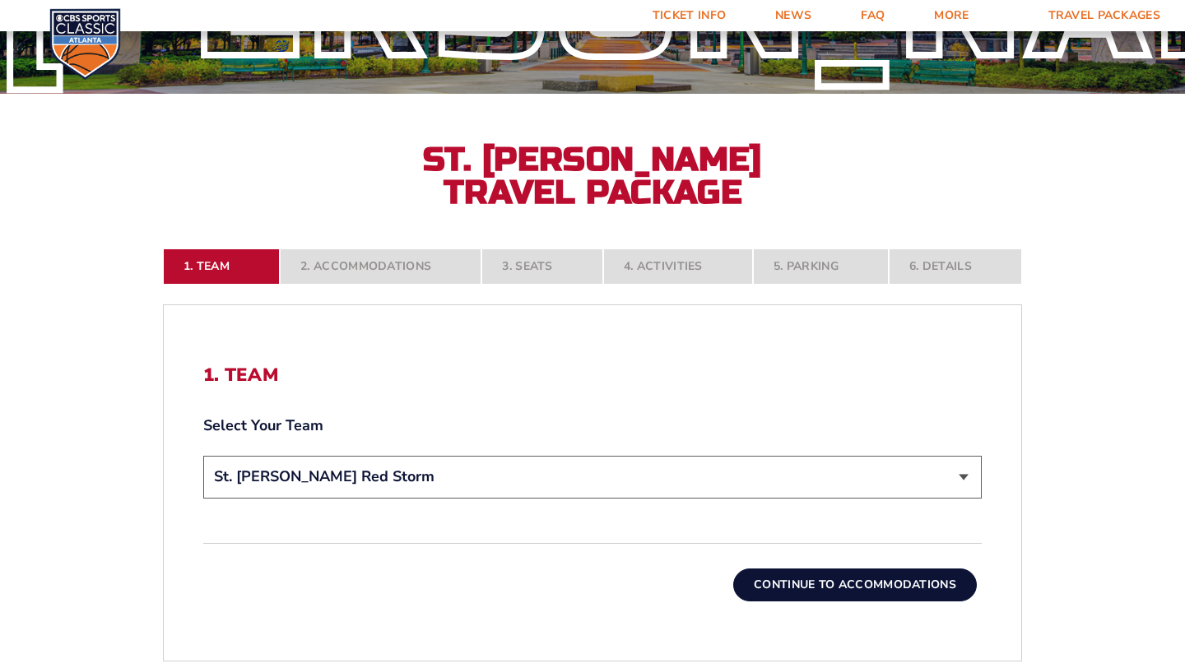
click at [859, 584] on button "Continue To Accommodations" at bounding box center [855, 585] width 244 height 33
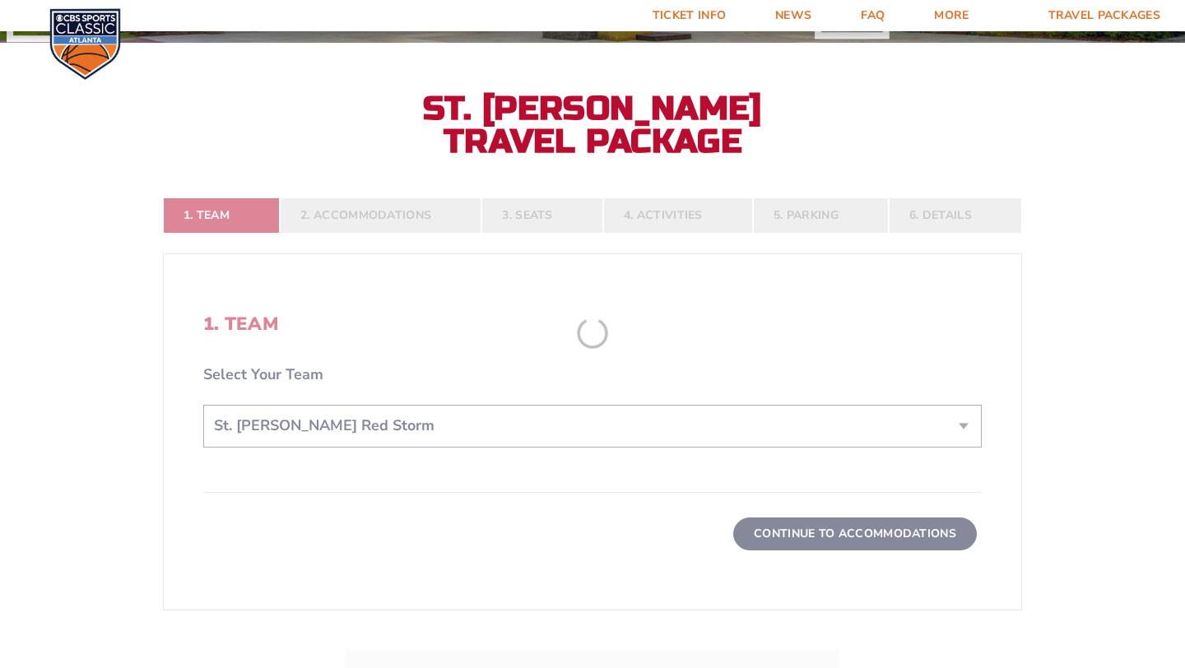
scroll to position [316, 0]
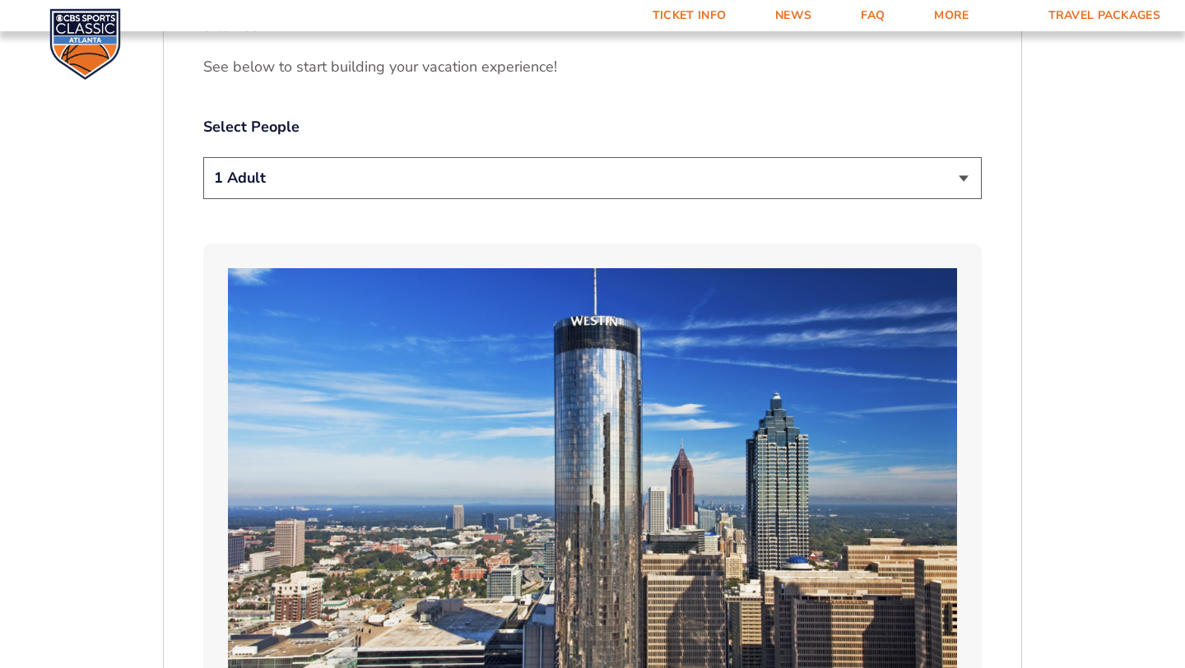
scroll to position [954, 0]
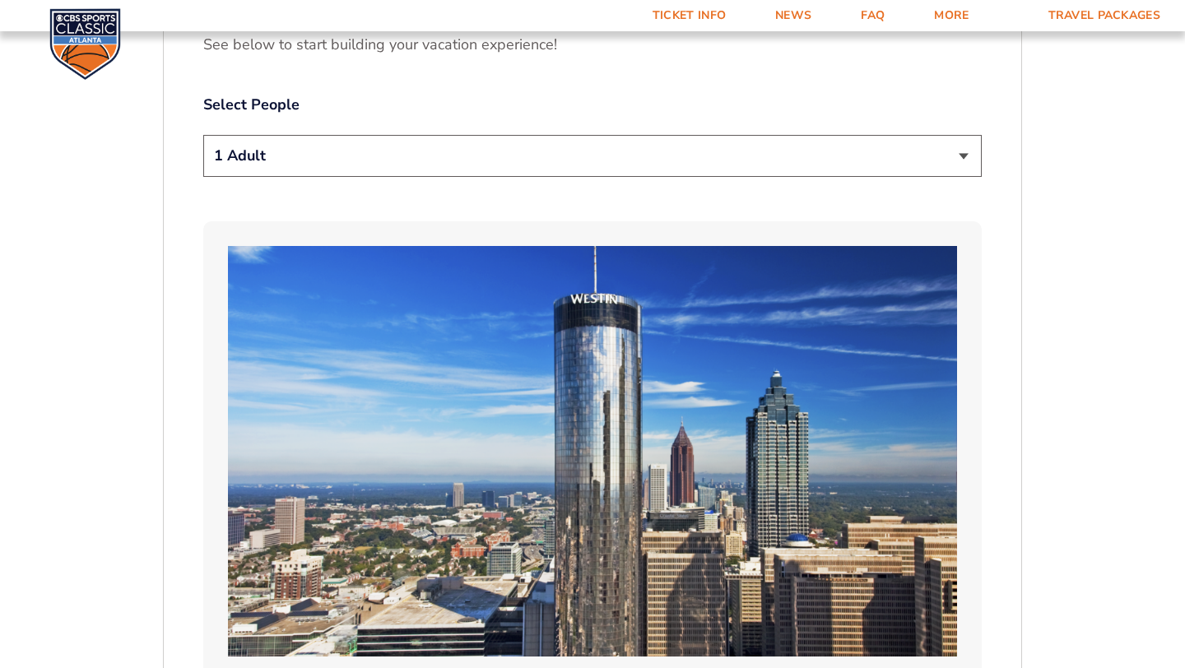
click at [969, 161] on select "1 Adult 2 Adults 3 Adults 4 Adults 2 Adults + 1 Child 2 Adults + 2 Children 2 A…" at bounding box center [592, 156] width 779 height 42
select select "2 Adults"
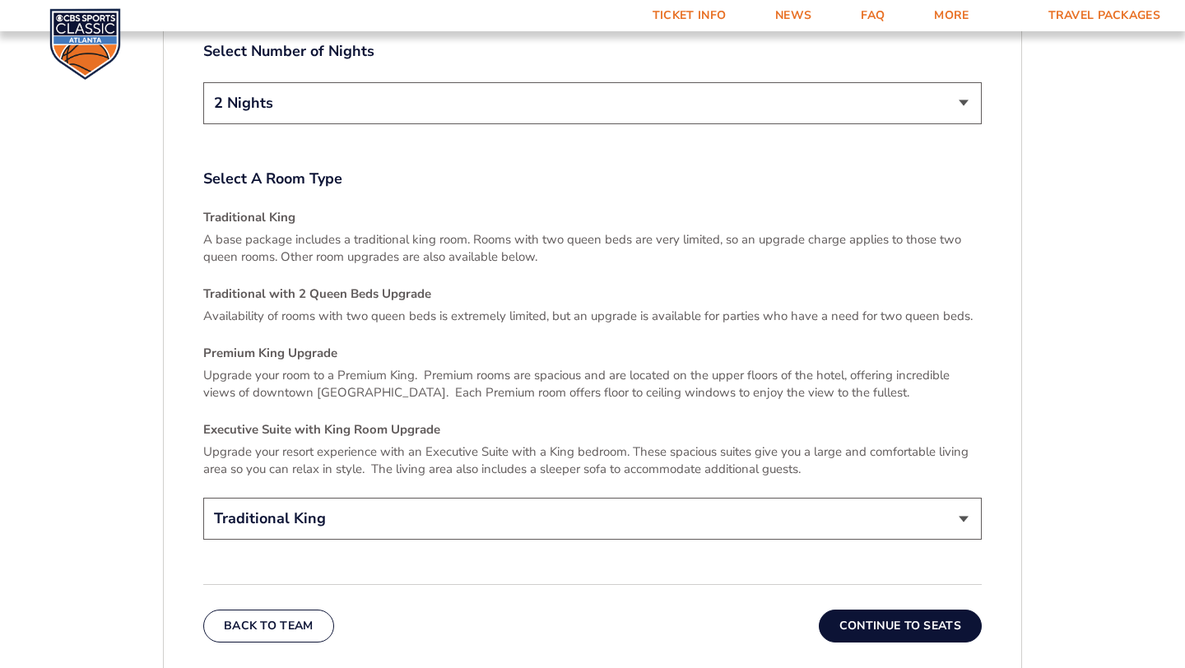
scroll to position [2377, 0]
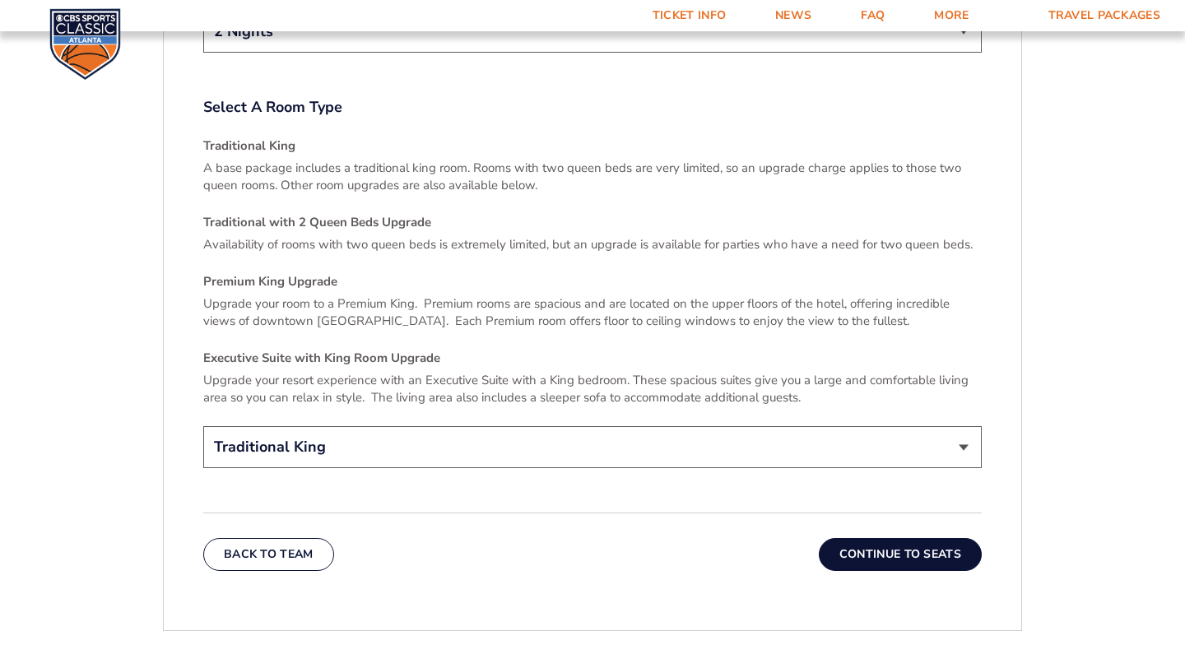
click at [966, 435] on select "Traditional King Traditional with 2 Queen Beds Upgrade (+$45 per night) Premium…" at bounding box center [592, 447] width 779 height 42
select select "Traditional with 2 Queen Beds Upgrade"
click at [907, 538] on button "Continue To Seats" at bounding box center [900, 554] width 163 height 33
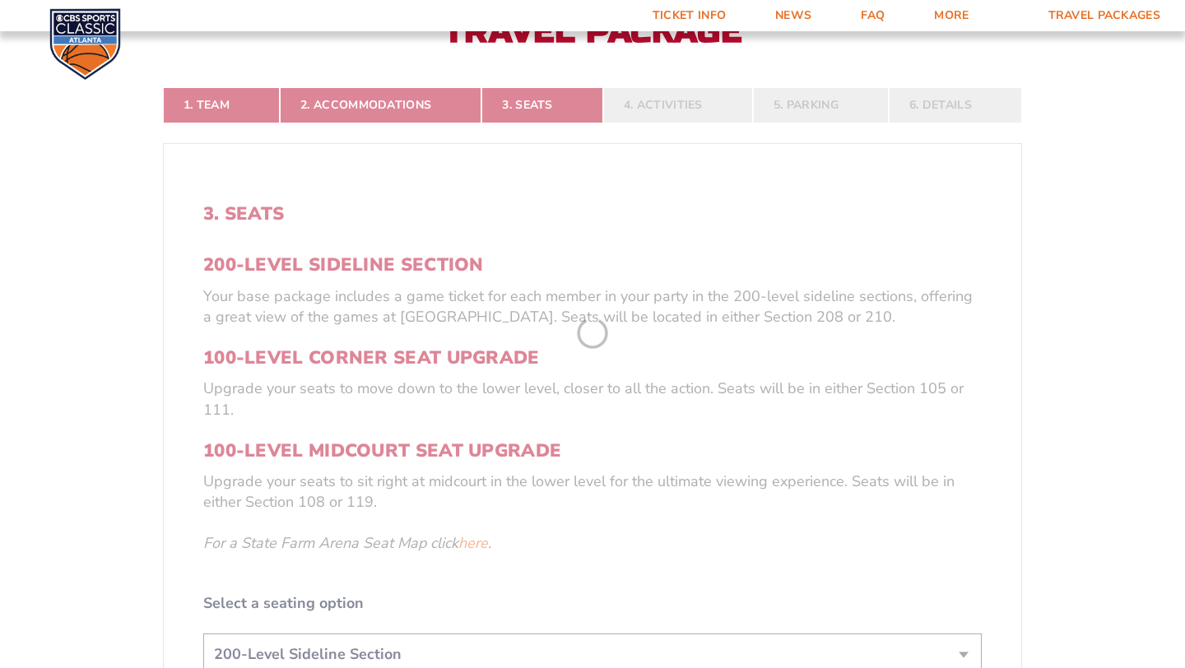
scroll to position [316, 0]
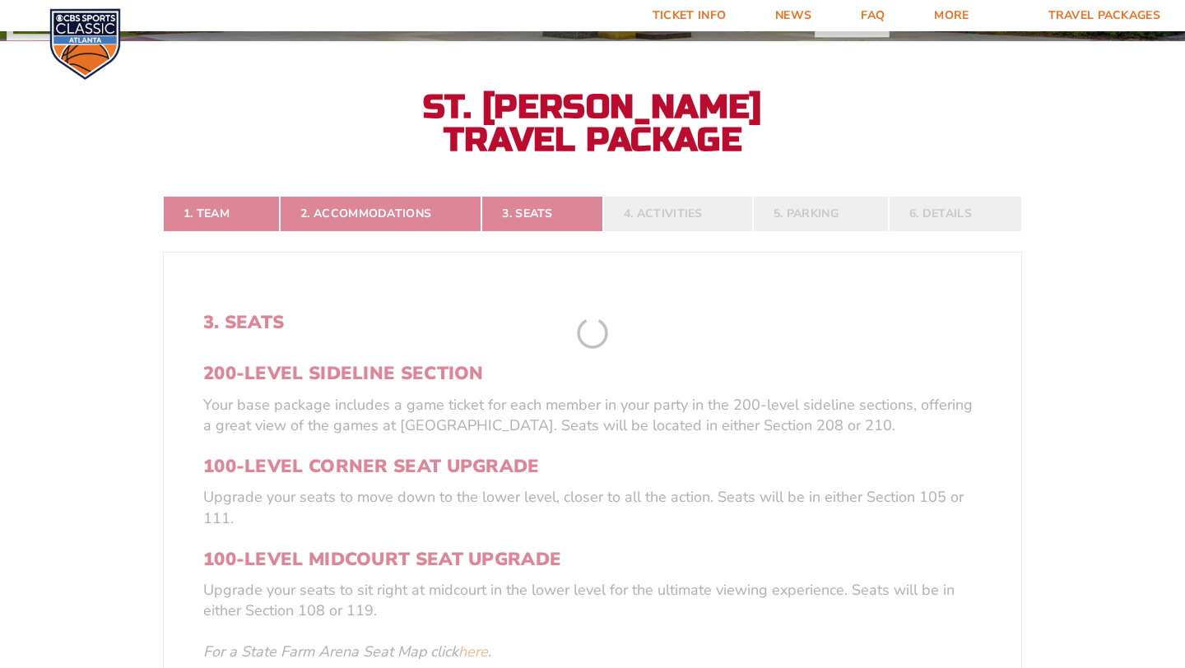
click at [1078, 440] on form "[US_STATE] [US_STATE] Travel Package [US_STATE][GEOGRAPHIC_DATA] [US_STATE] Sta…" at bounding box center [592, 511] width 1185 height 1655
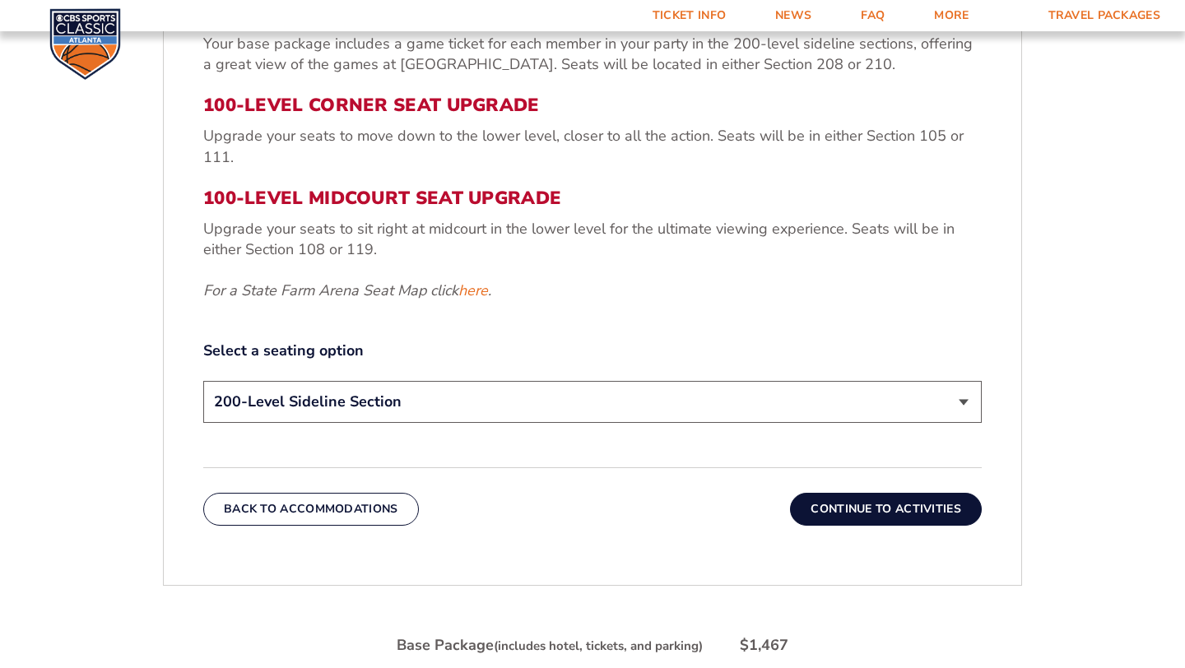
scroll to position [678, 0]
click at [967, 404] on select "200-Level Sideline Section 100-Level Corner Seat Upgrade (+$120 per person) 100…" at bounding box center [592, 401] width 779 height 42
click at [917, 510] on button "Continue To Activities" at bounding box center [886, 508] width 192 height 33
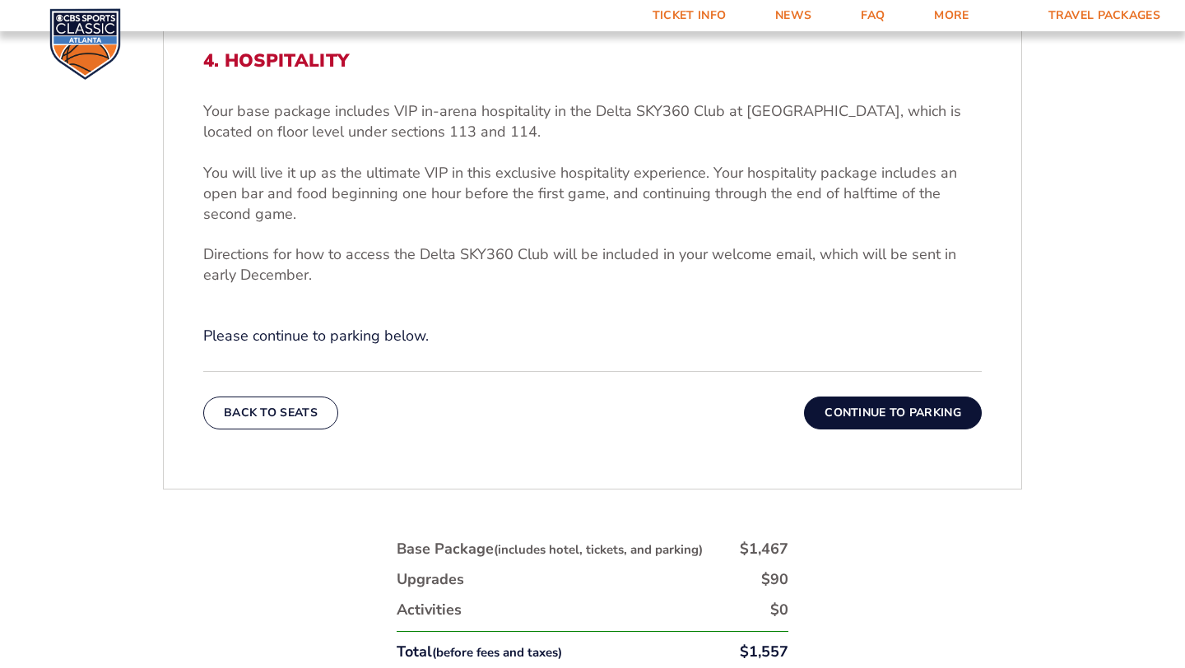
scroll to position [582, 0]
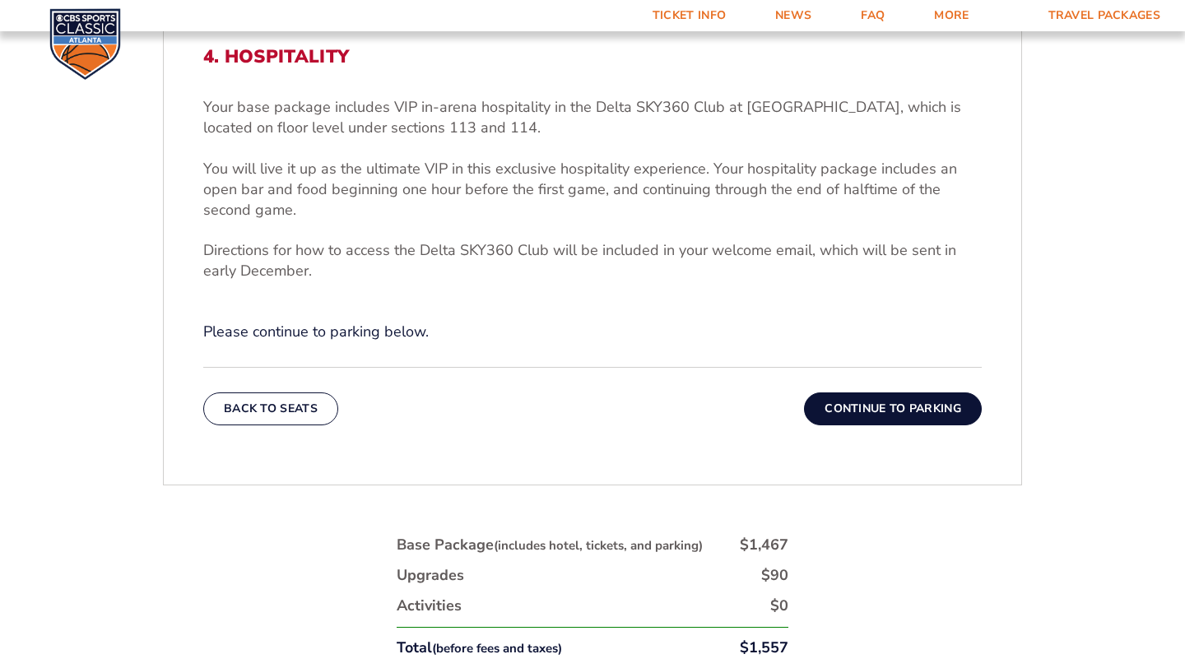
click at [947, 410] on button "Continue To Parking" at bounding box center [893, 409] width 178 height 33
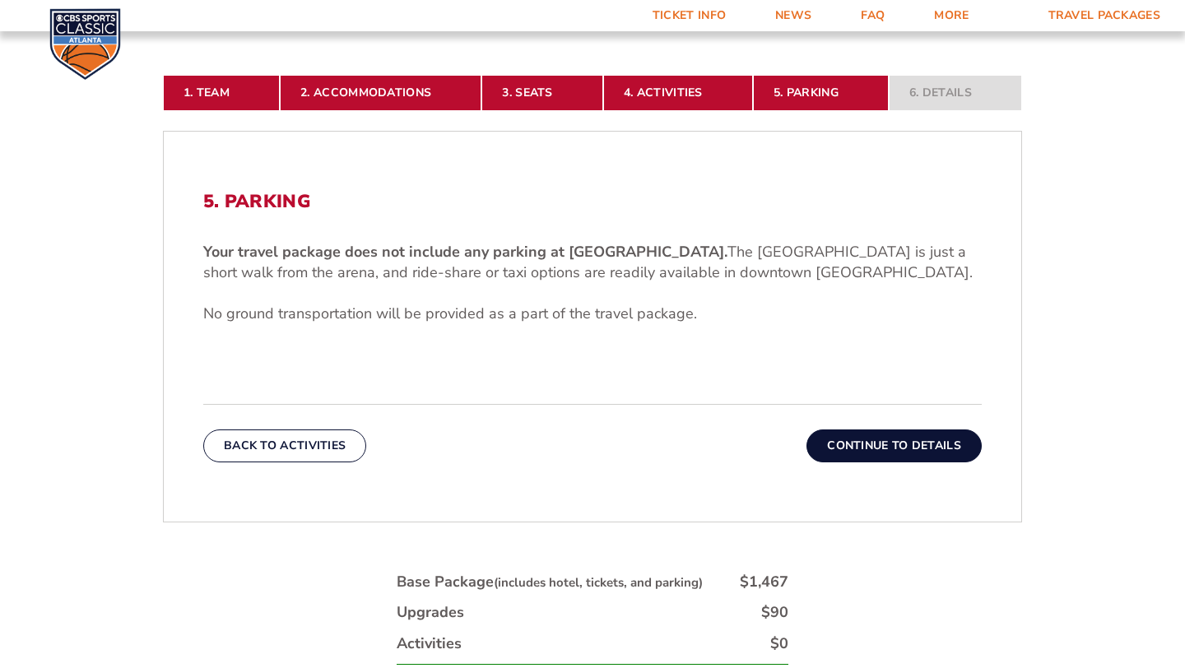
scroll to position [423, 0]
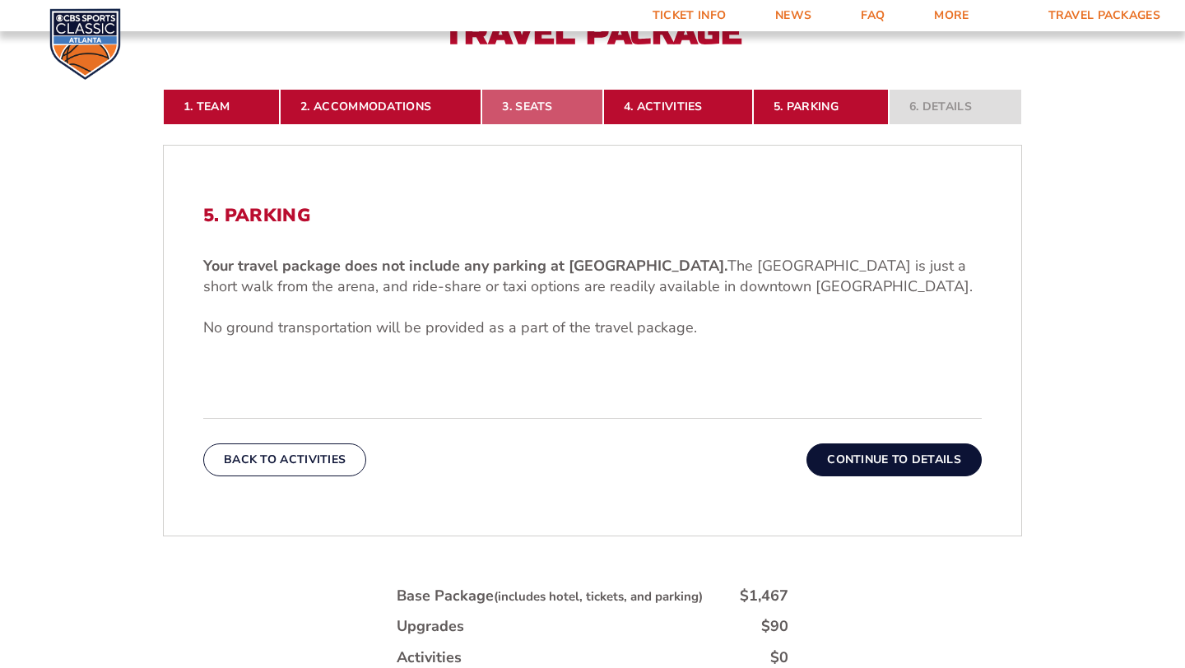
click at [528, 108] on link "3. Seats" at bounding box center [542, 107] width 121 height 36
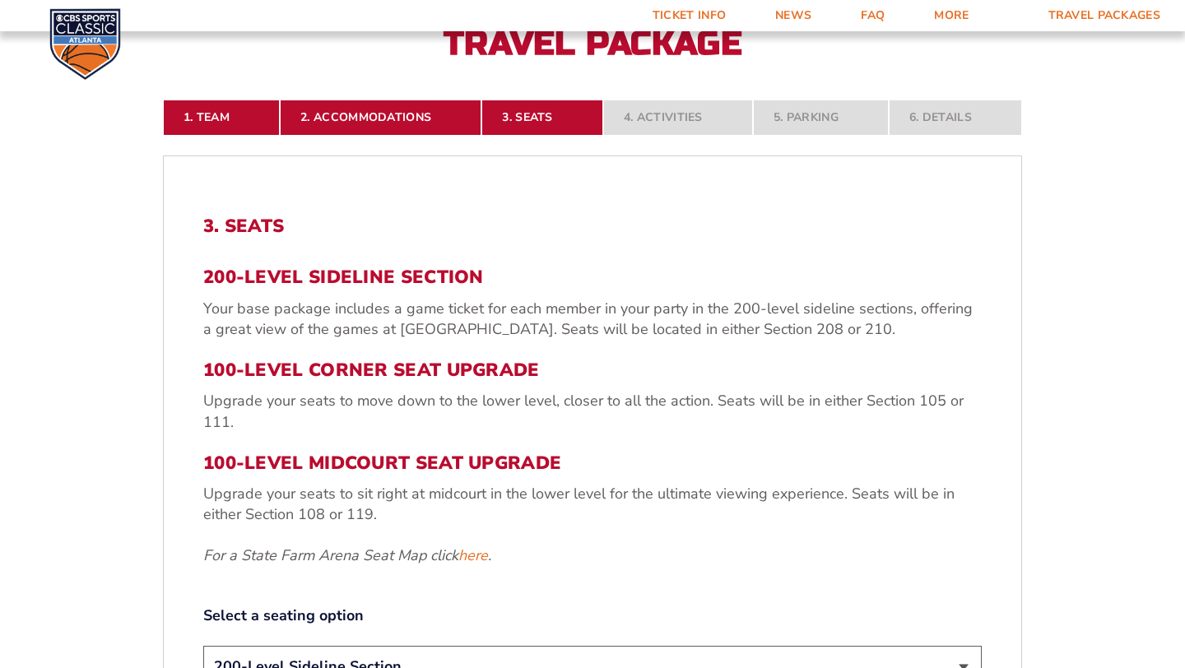
scroll to position [415, 0]
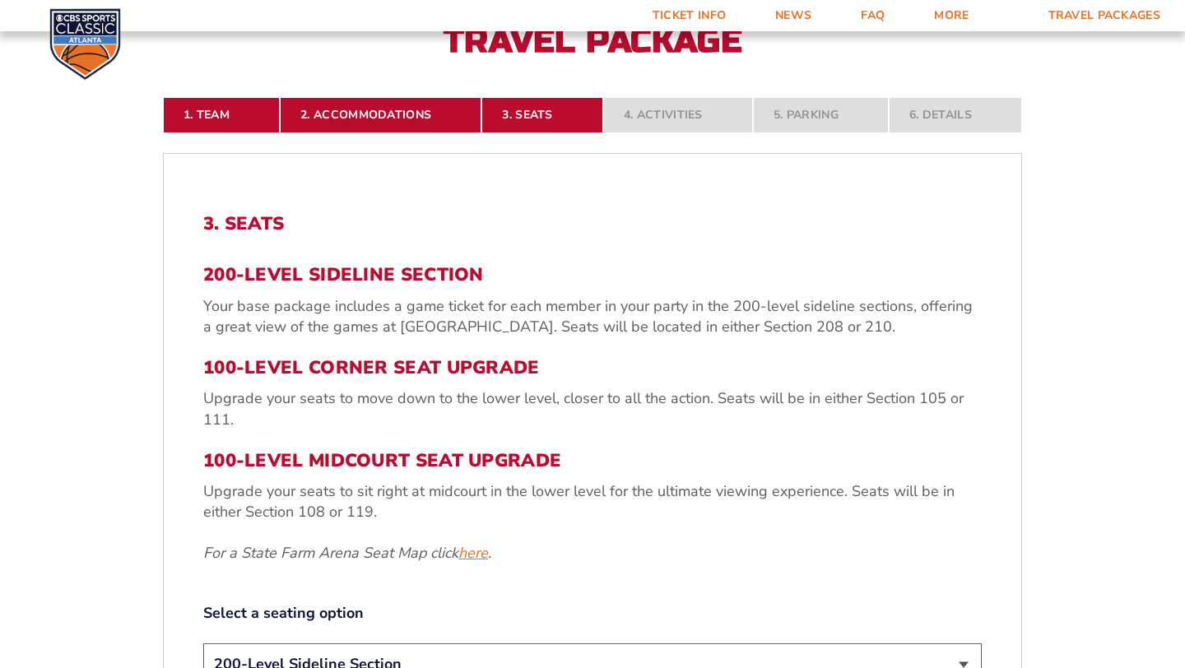
click at [468, 554] on link "here" at bounding box center [474, 553] width 30 height 21
